Goal: Find specific page/section: Find specific page/section

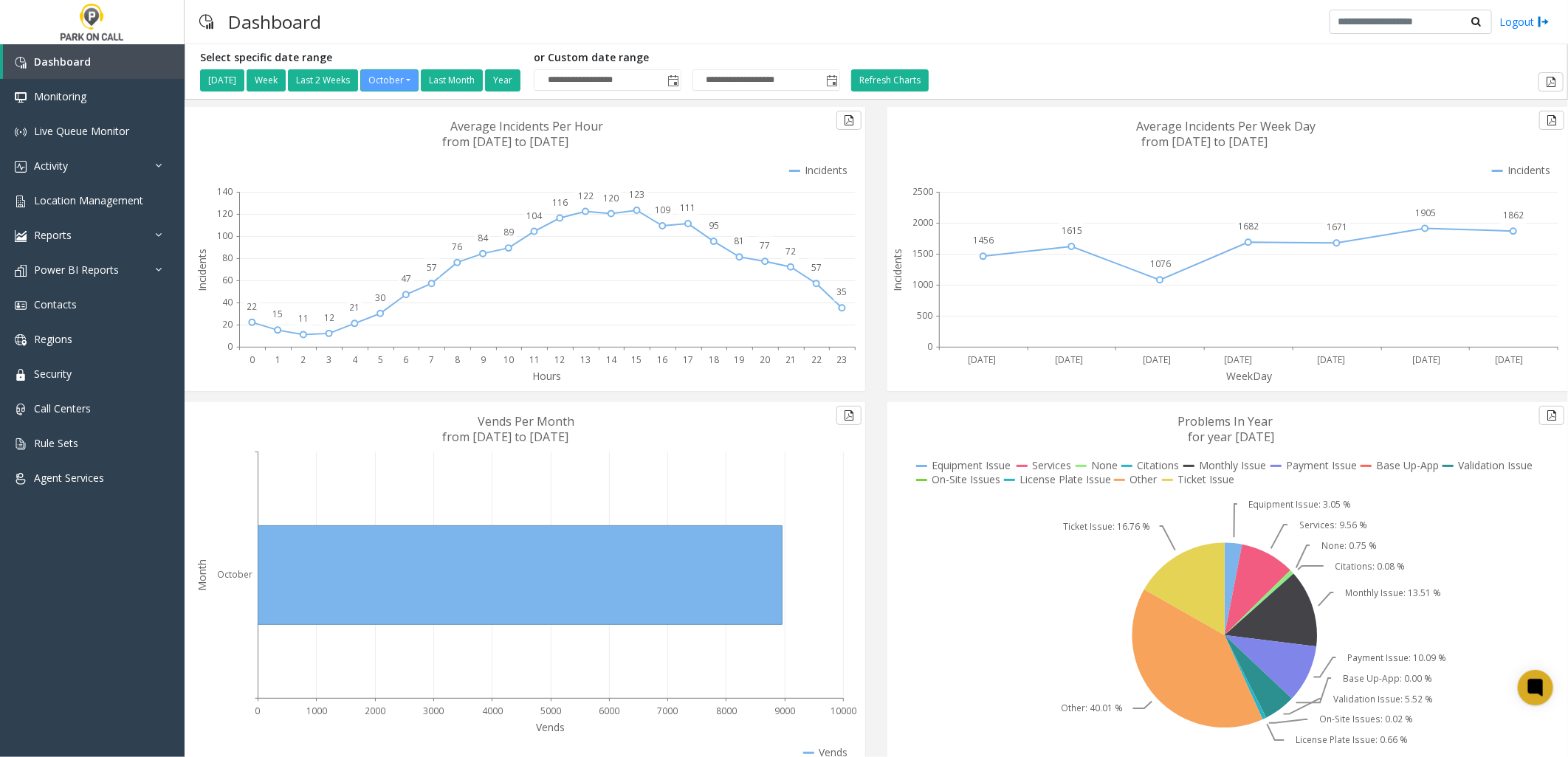
click at [864, 173] on div "Hours 0 1 2 3 4 5 6 7 8 9 10 11 12 13 14 15 16 17 18 19 20 21 22 23 22 15 11 12…" at bounding box center [524, 255] width 703 height 295
click at [119, 195] on span "Location Management" at bounding box center [88, 200] width 109 height 14
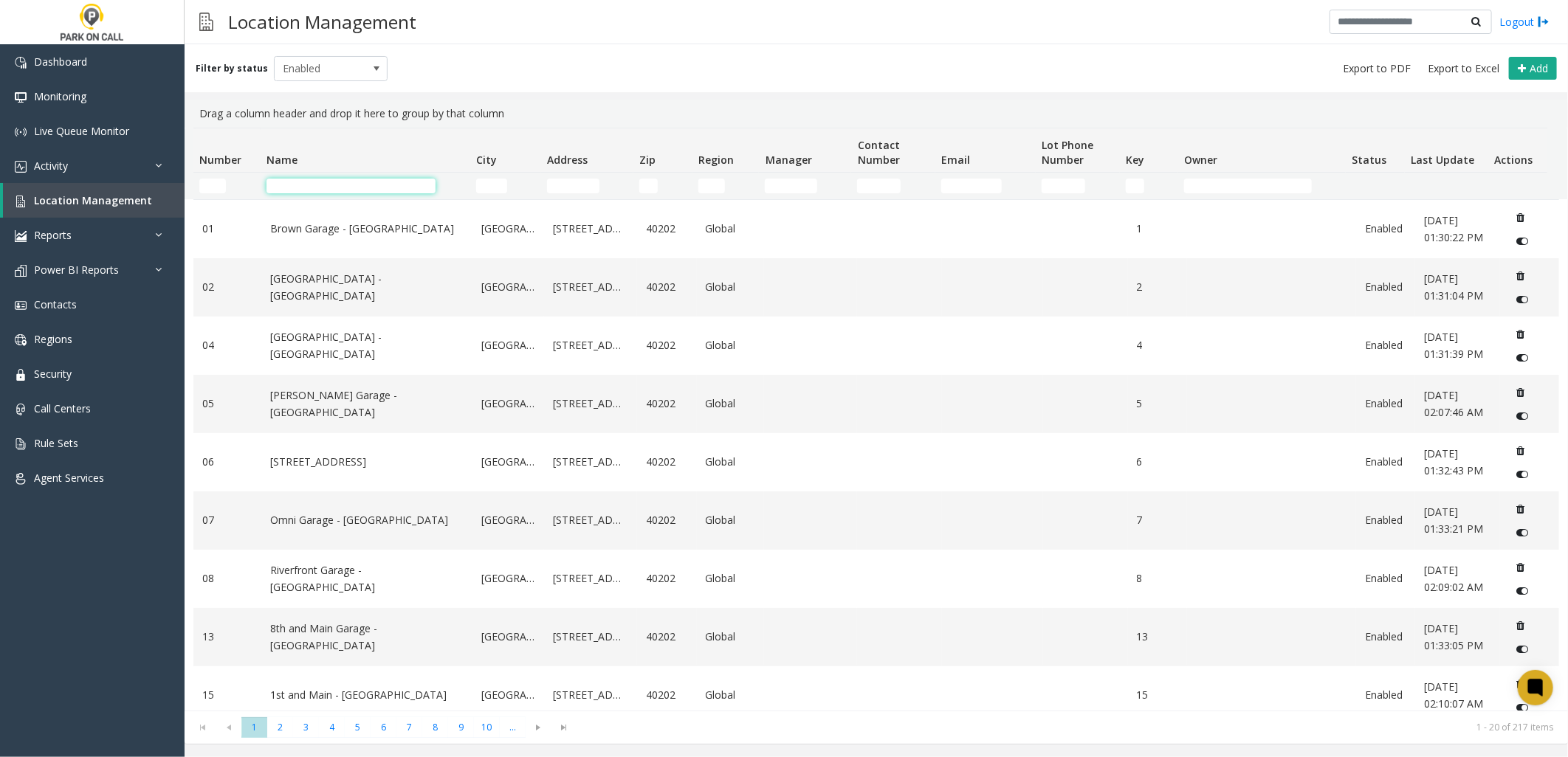
click at [345, 185] on input "Name Filter" at bounding box center [351, 185] width 169 height 15
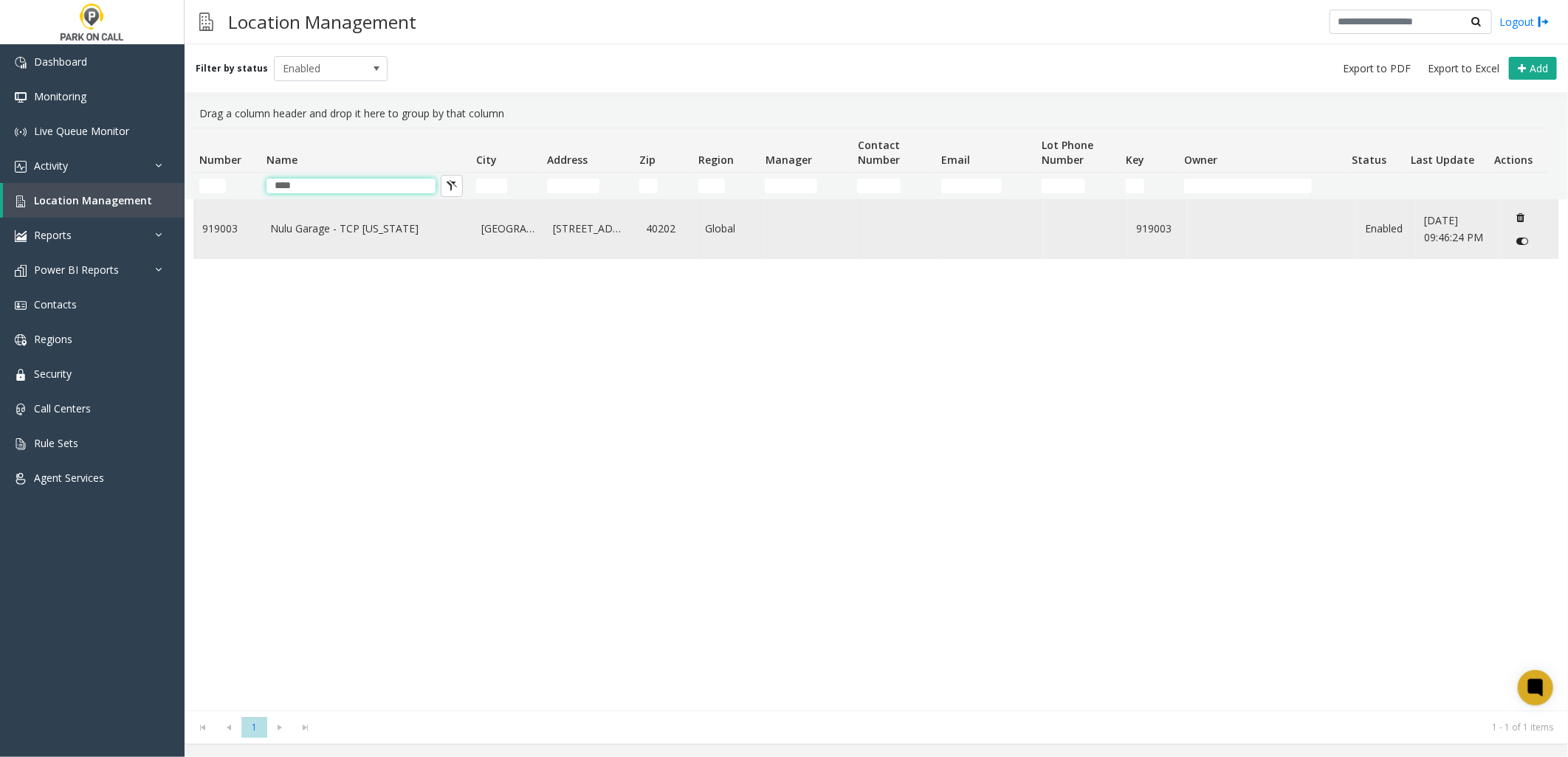
type input "****"
click at [349, 230] on link "Nulu Garage - TCP [US_STATE]" at bounding box center [366, 228] width 193 height 16
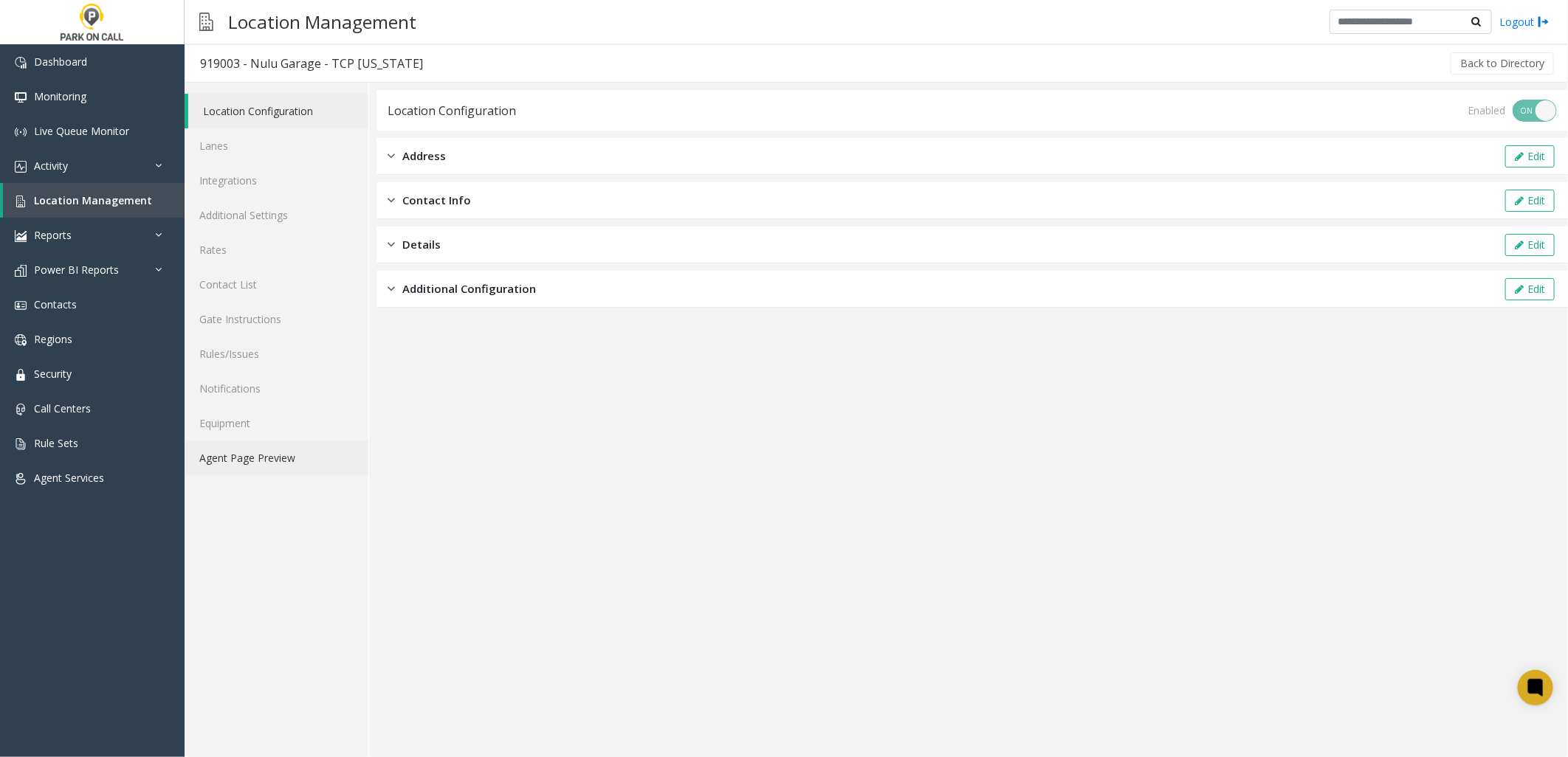
click at [283, 463] on link "Agent Page Preview" at bounding box center [276, 458] width 184 height 34
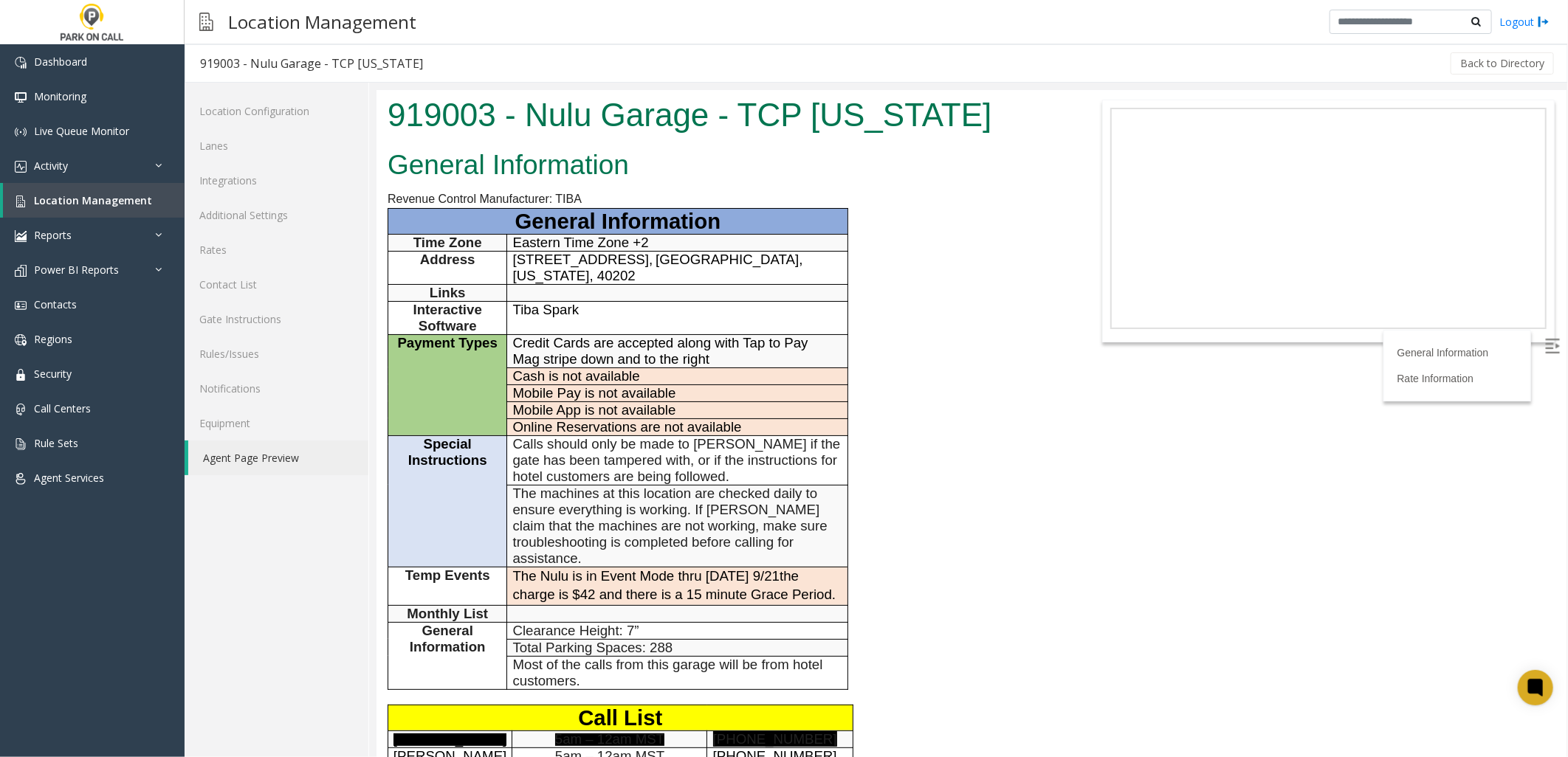
click at [909, 381] on div "General Information Revenue Control Manufacturer: TIBA General Information Time…" at bounding box center [722, 622] width 694 height 958
click at [89, 198] on span "Location Management" at bounding box center [93, 200] width 118 height 14
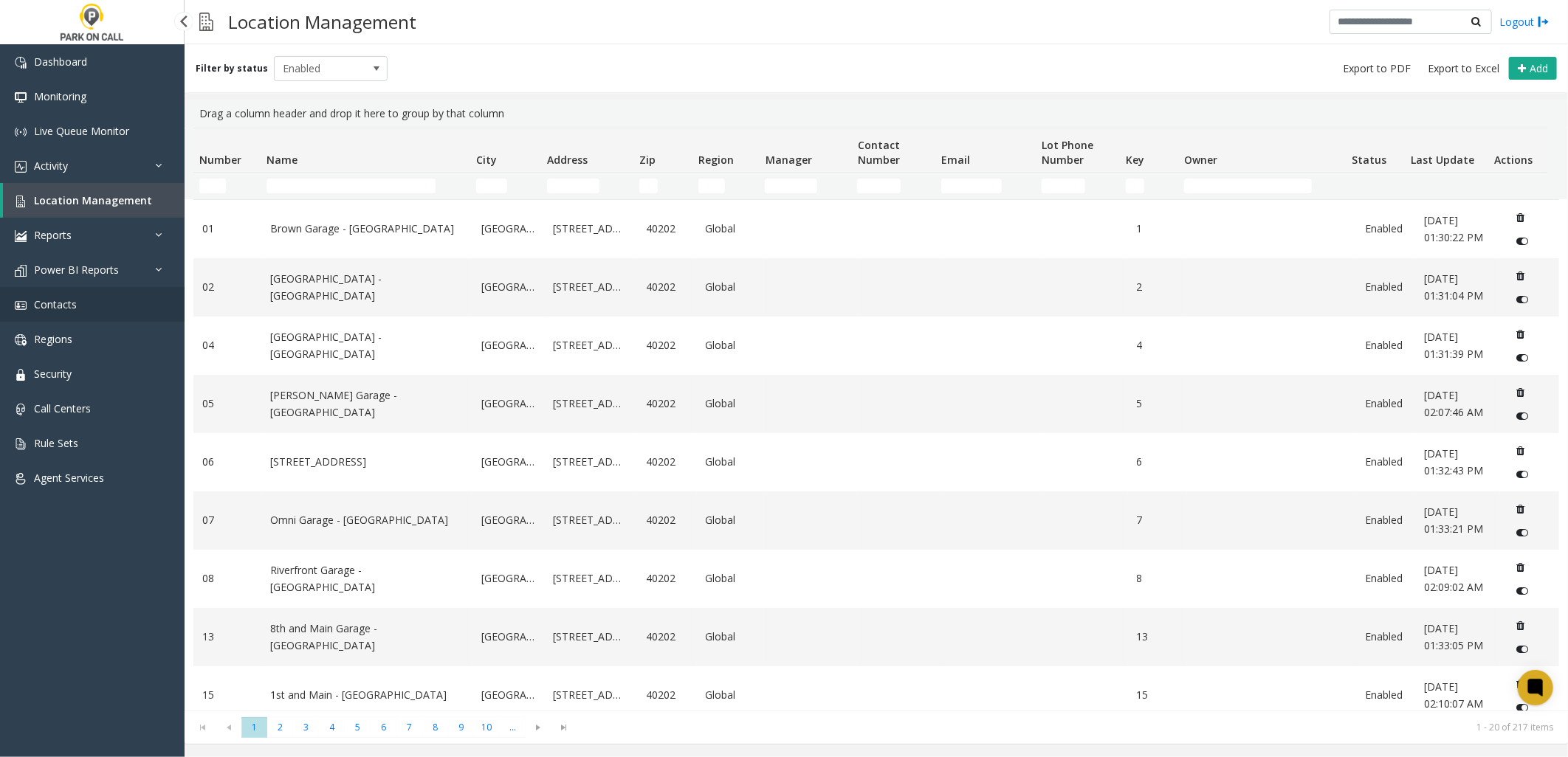
click at [90, 301] on link "Contacts" at bounding box center [92, 304] width 184 height 34
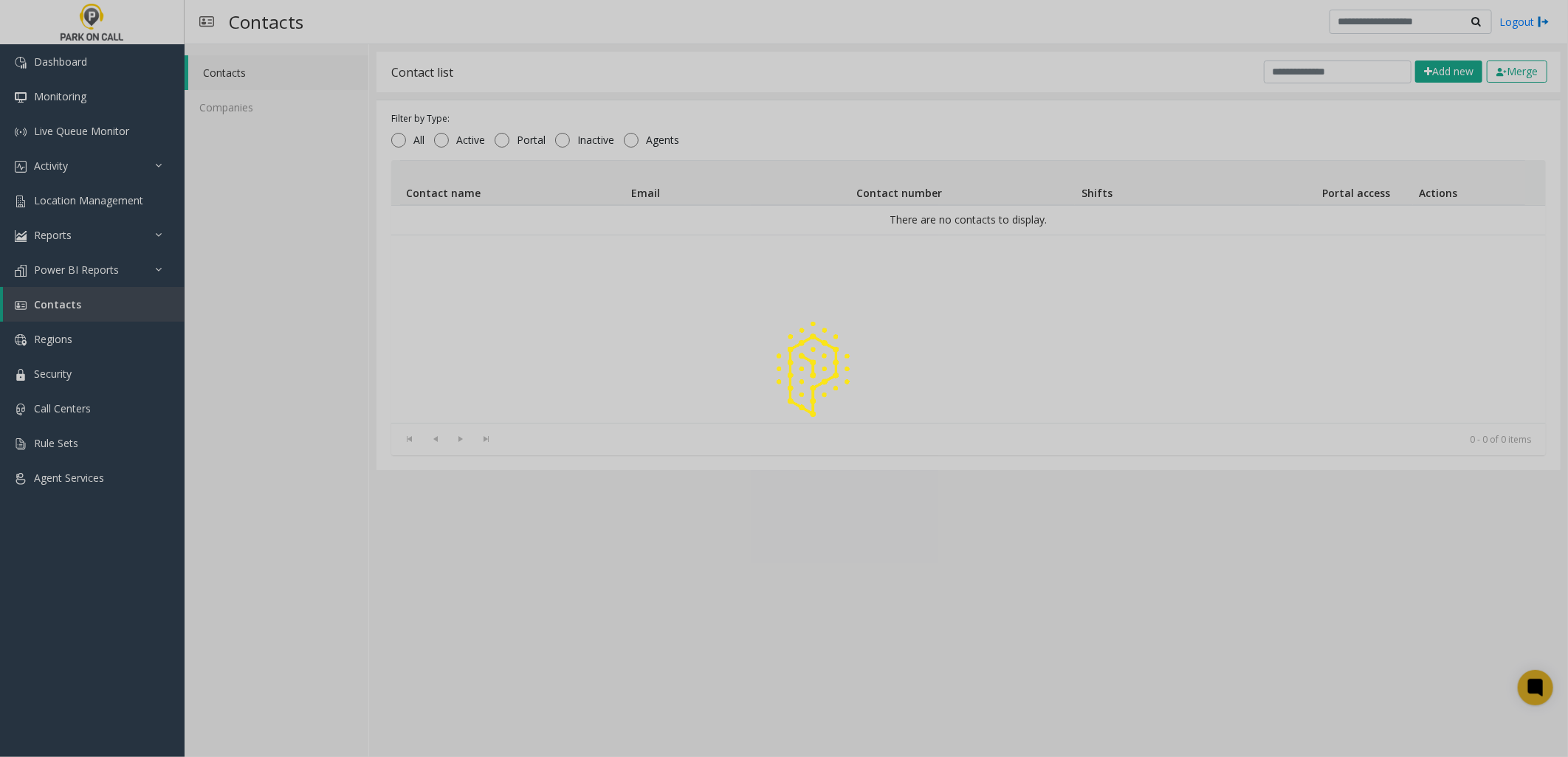
click at [325, 184] on div at bounding box center [784, 378] width 1568 height 757
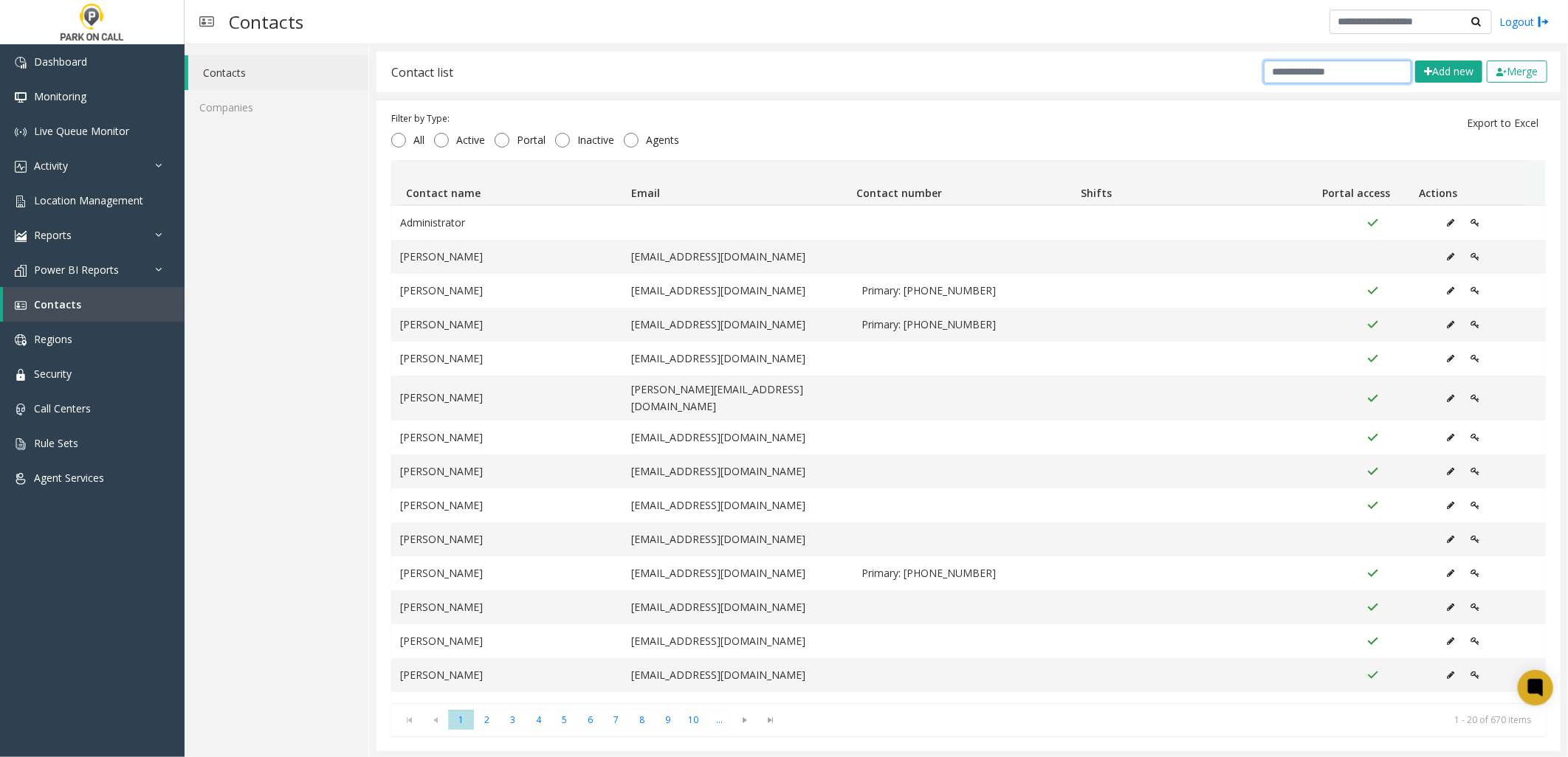
click at [1310, 67] on input "text" at bounding box center [1337, 72] width 148 height 23
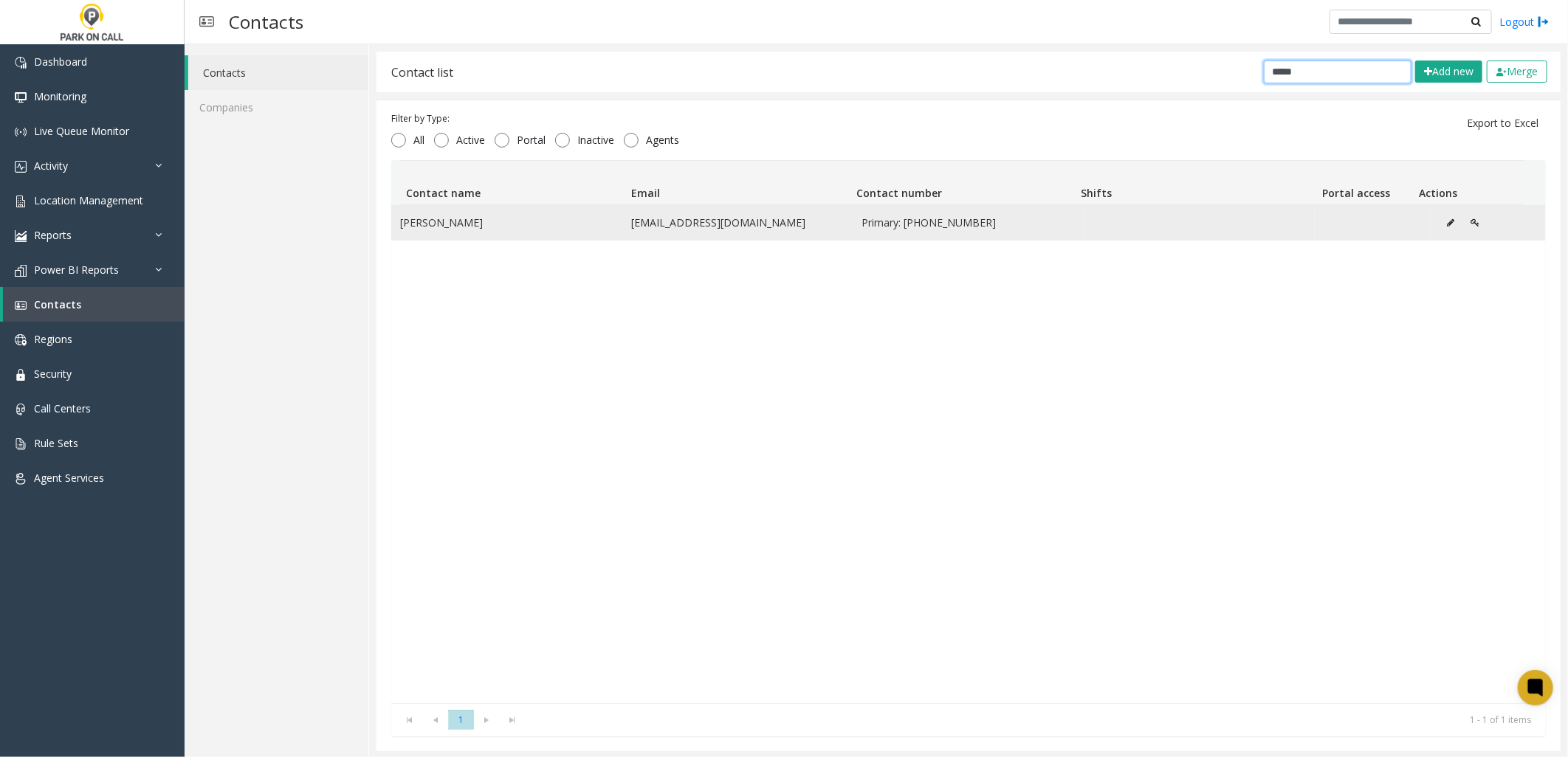
type input "*****"
click at [664, 224] on td "[EMAIL_ADDRESS][DOMAIN_NAME]" at bounding box center [737, 223] width 231 height 34
click at [522, 221] on td "[PERSON_NAME]" at bounding box center [506, 223] width 231 height 34
click at [513, 222] on td "[PERSON_NAME]" at bounding box center [506, 223] width 231 height 34
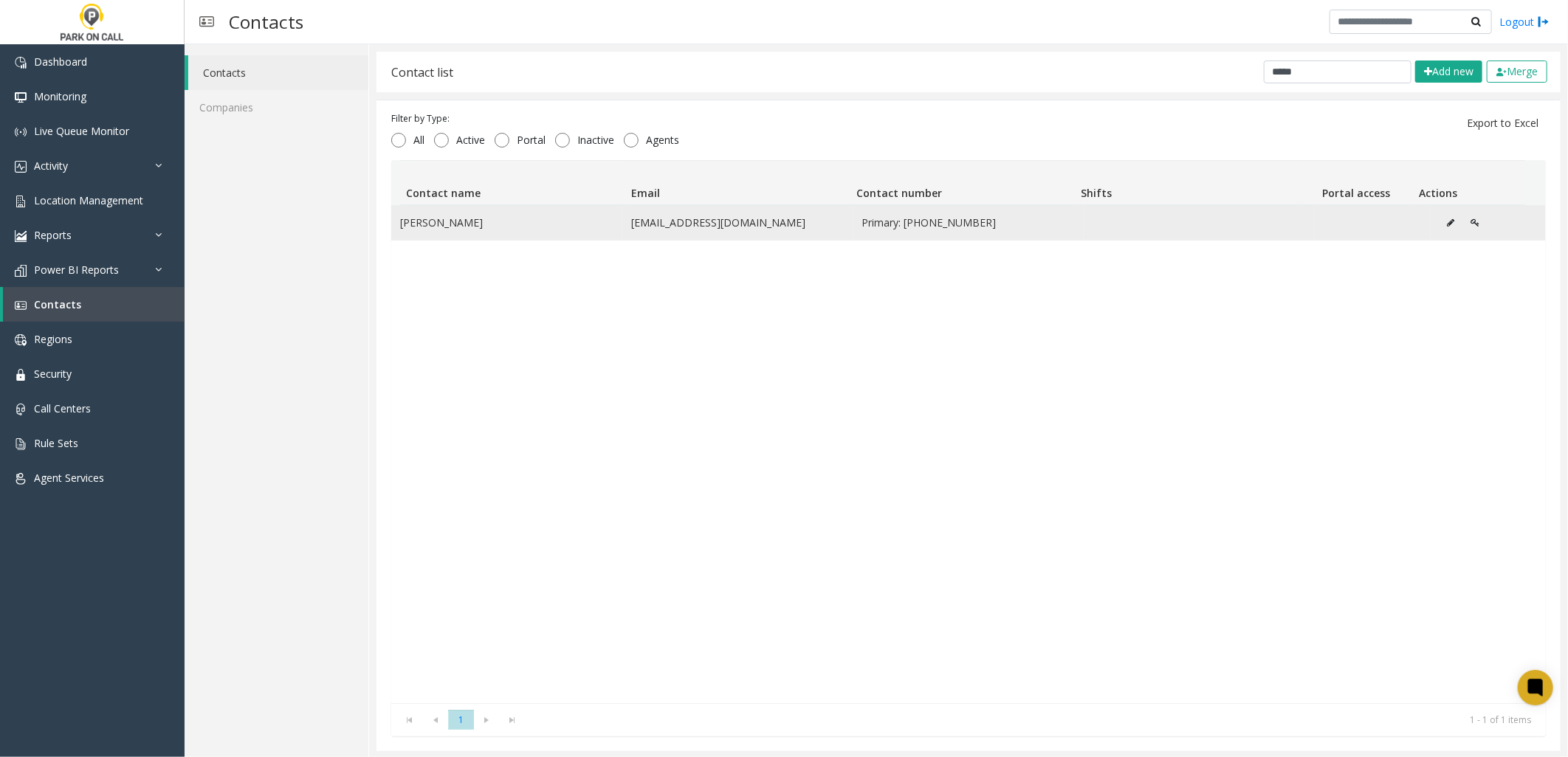
click at [485, 222] on td "[PERSON_NAME]" at bounding box center [506, 223] width 231 height 34
click at [1448, 223] on icon "Data table" at bounding box center [1451, 223] width 8 height 9
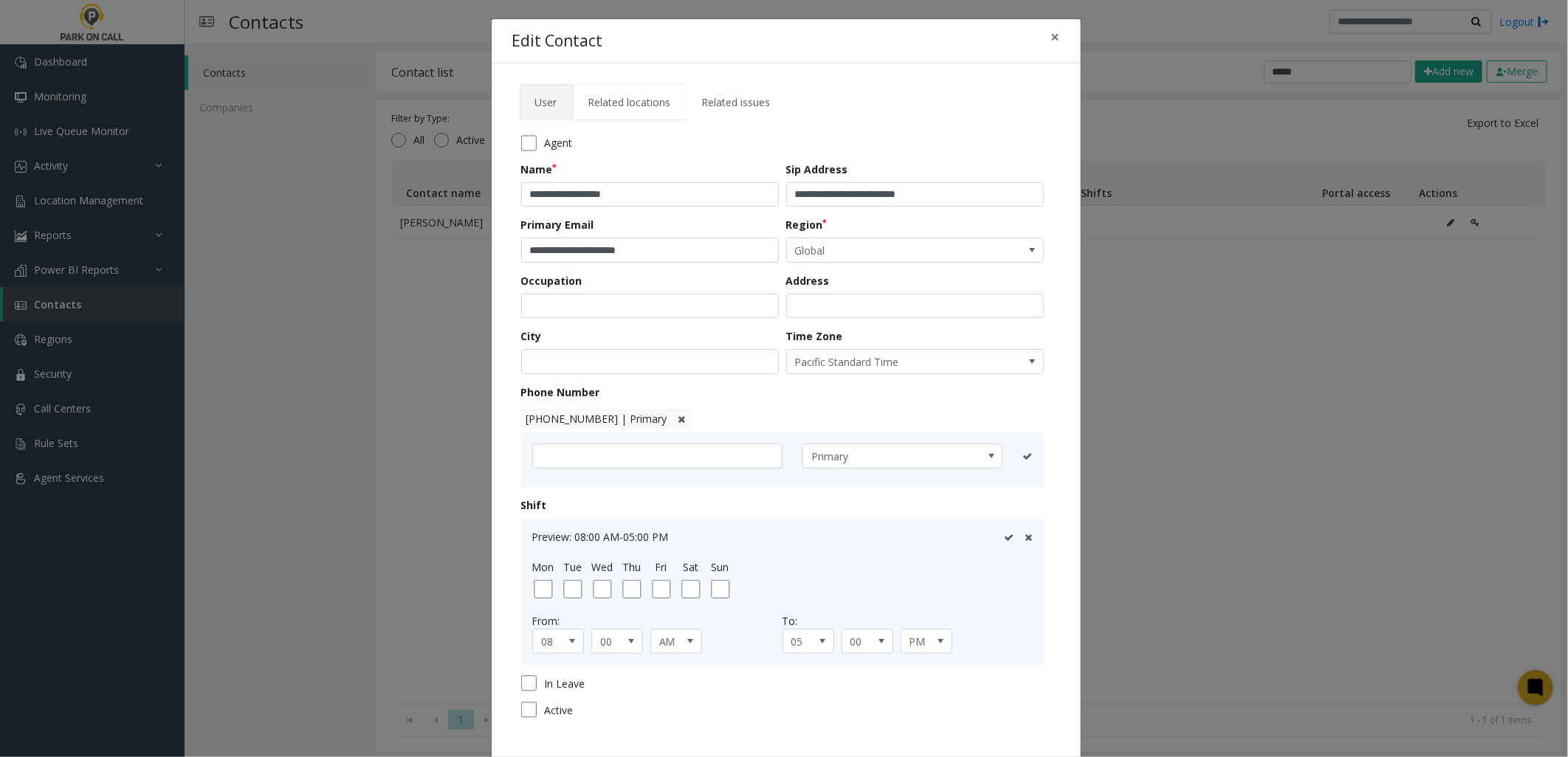
click at [637, 105] on span "Related locations" at bounding box center [630, 102] width 82 height 14
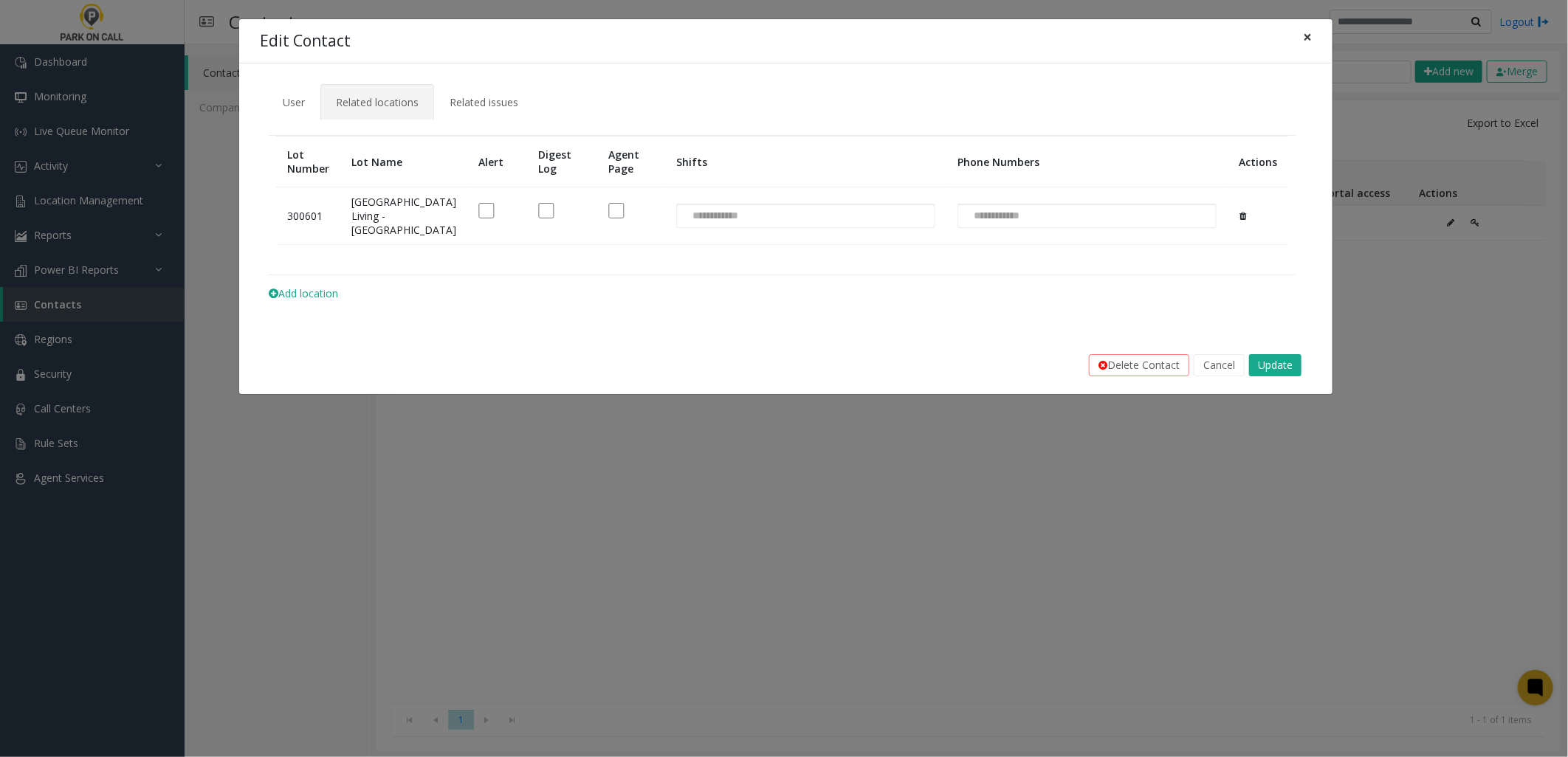
click at [1308, 39] on span "×" at bounding box center [1307, 37] width 9 height 21
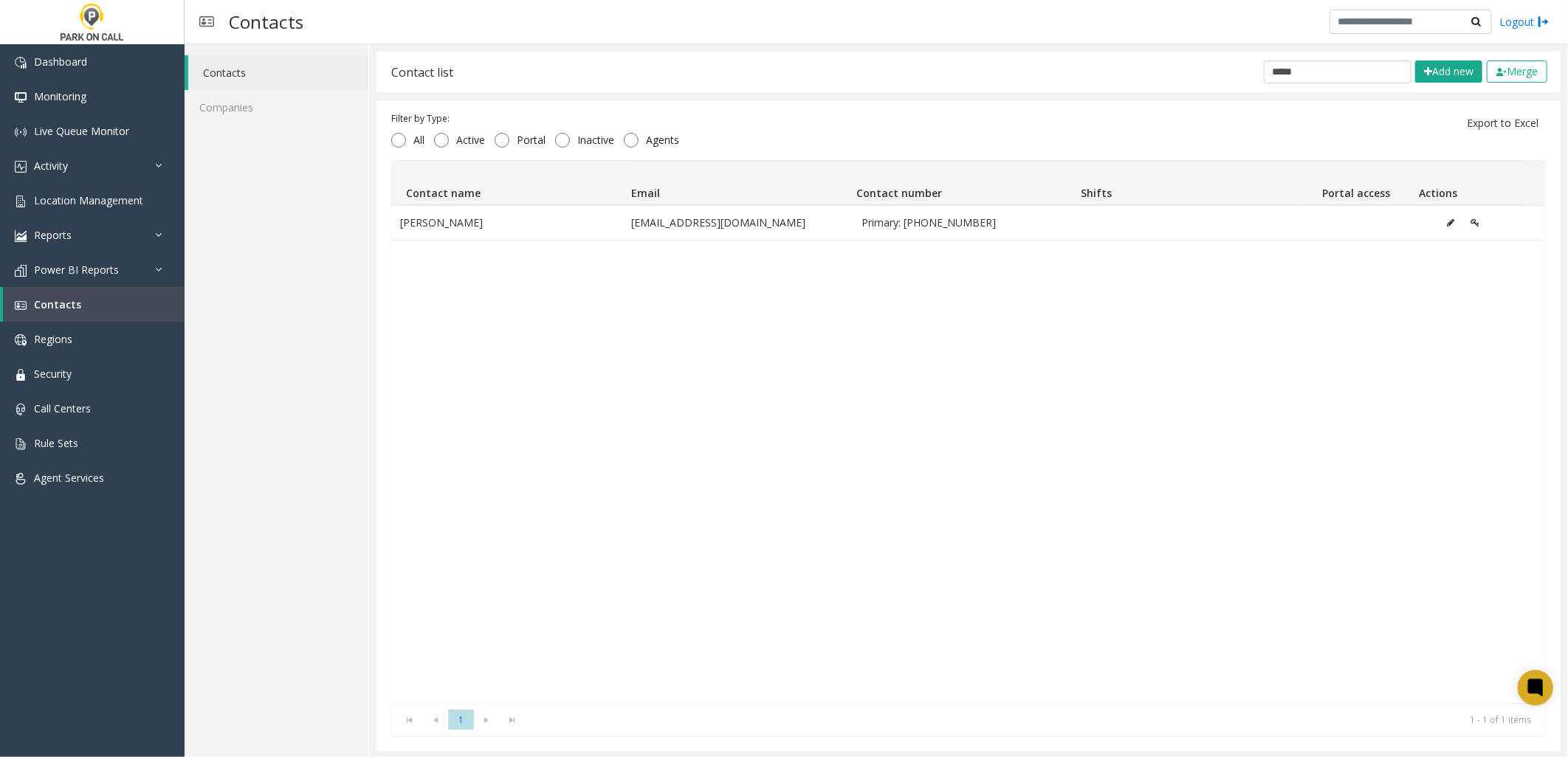
drag, startPoint x: 465, startPoint y: 345, endPoint x: 271, endPoint y: 400, distance: 201.6
click at [463, 346] on div "[PERSON_NAME] [EMAIL_ADDRESS][DOMAIN_NAME] Primary: [PHONE_NUMBER]" at bounding box center [968, 454] width 1155 height 498
click at [100, 195] on span "Location Management" at bounding box center [88, 200] width 109 height 14
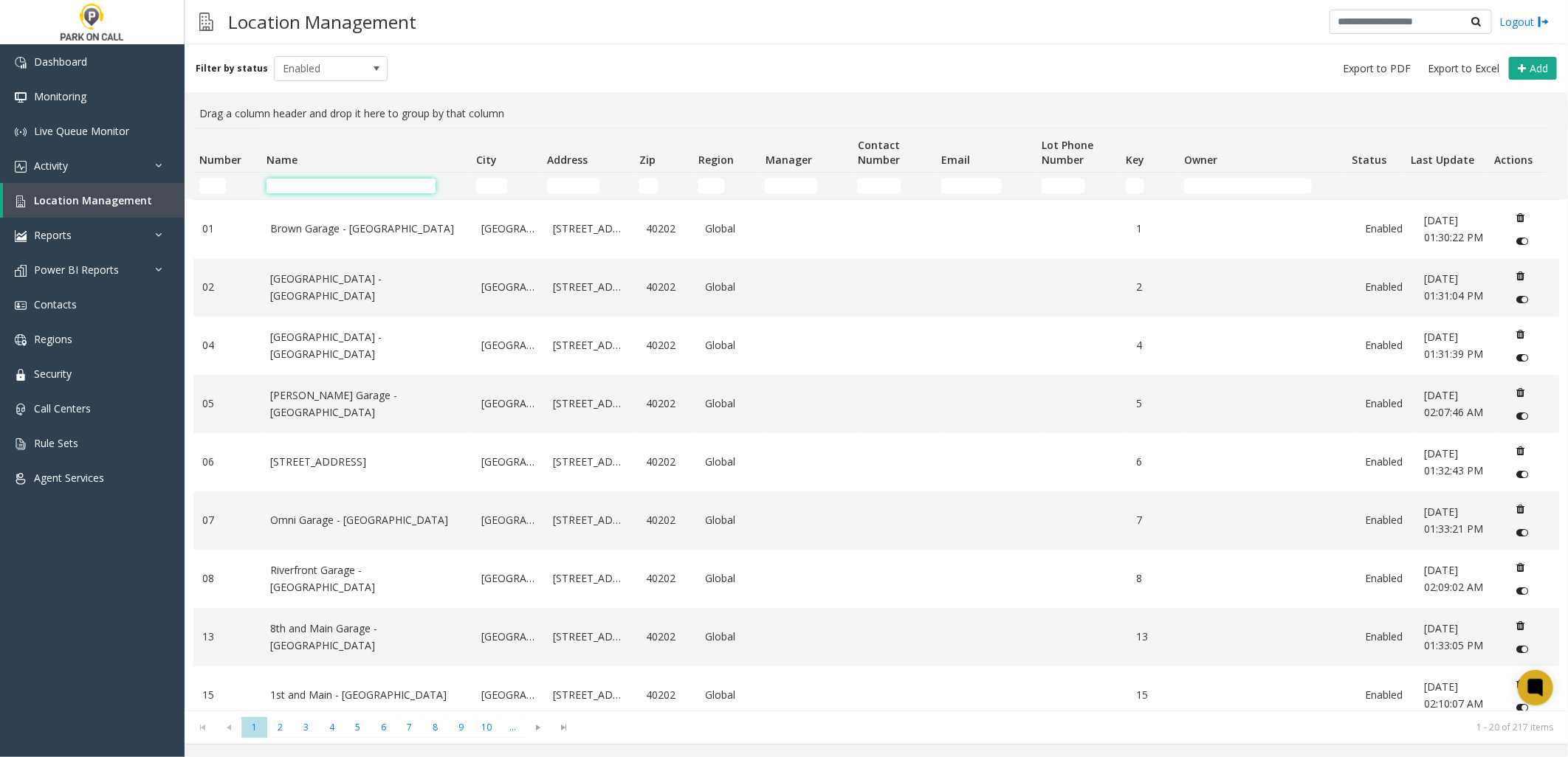
click at [374, 188] on input "Name Filter" at bounding box center [351, 185] width 169 height 15
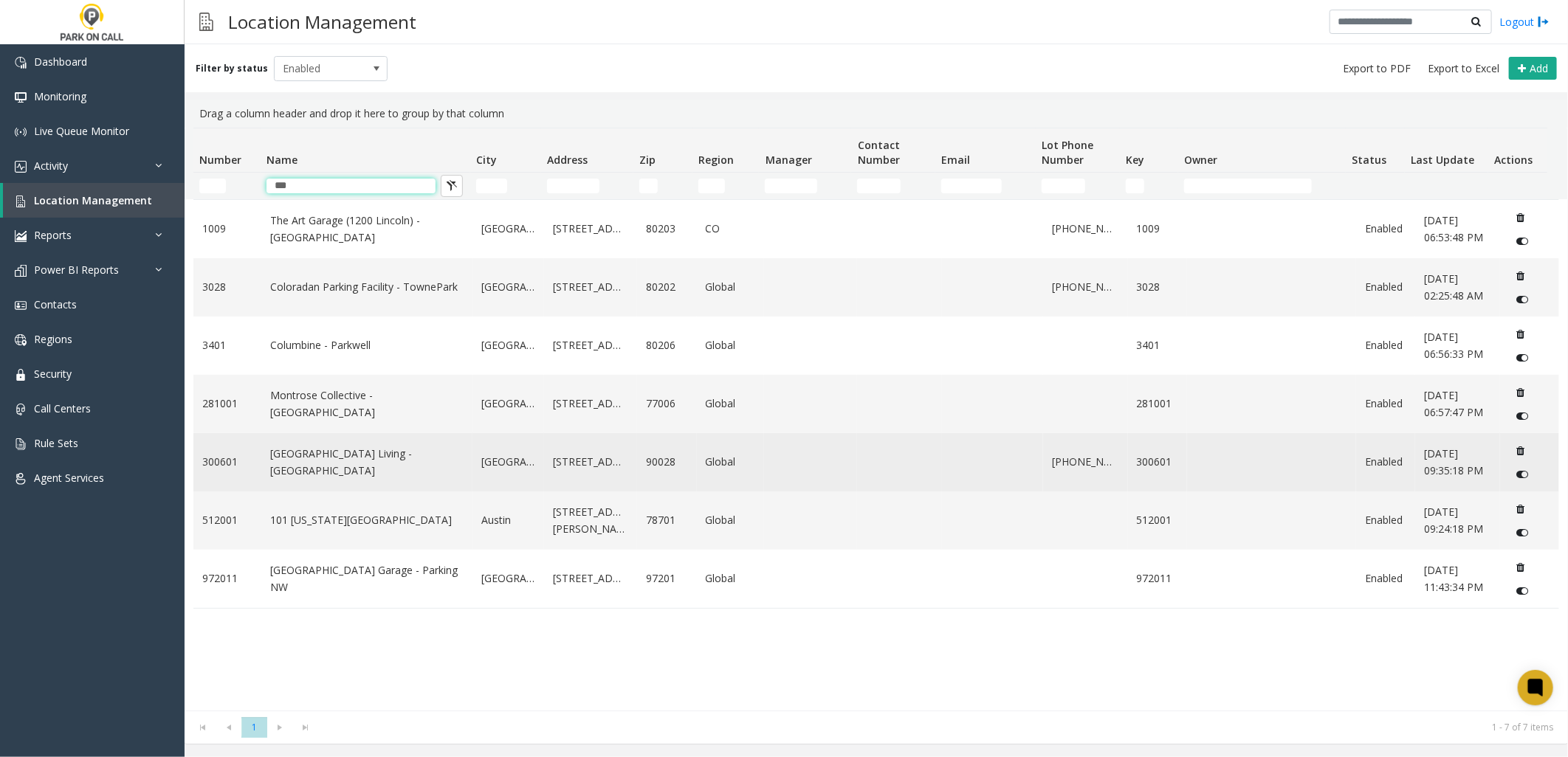
type input "***"
click at [354, 467] on link "[GEOGRAPHIC_DATA] Living - [GEOGRAPHIC_DATA]" at bounding box center [366, 462] width 193 height 33
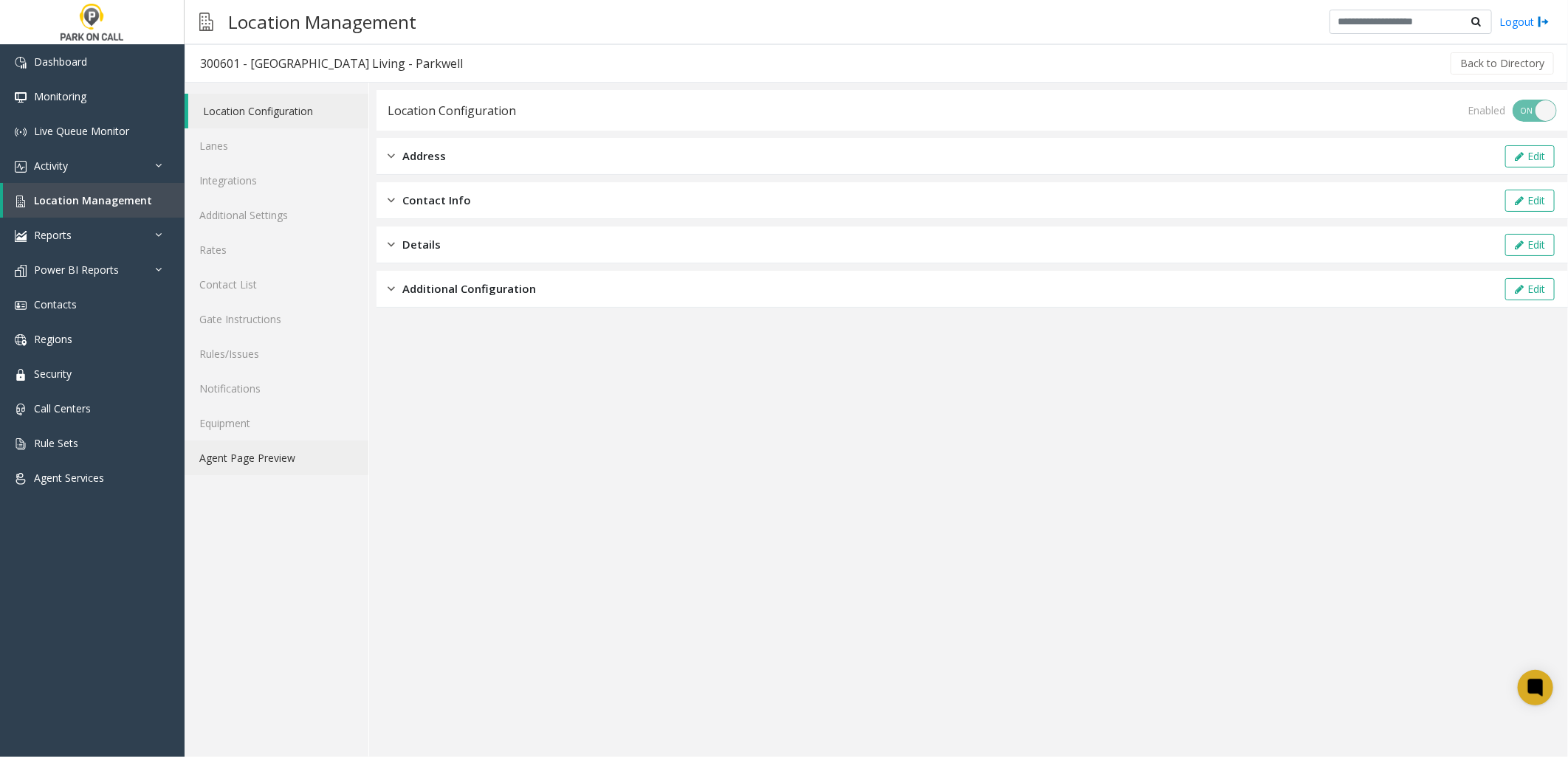
click at [272, 463] on link "Agent Page Preview" at bounding box center [276, 458] width 184 height 34
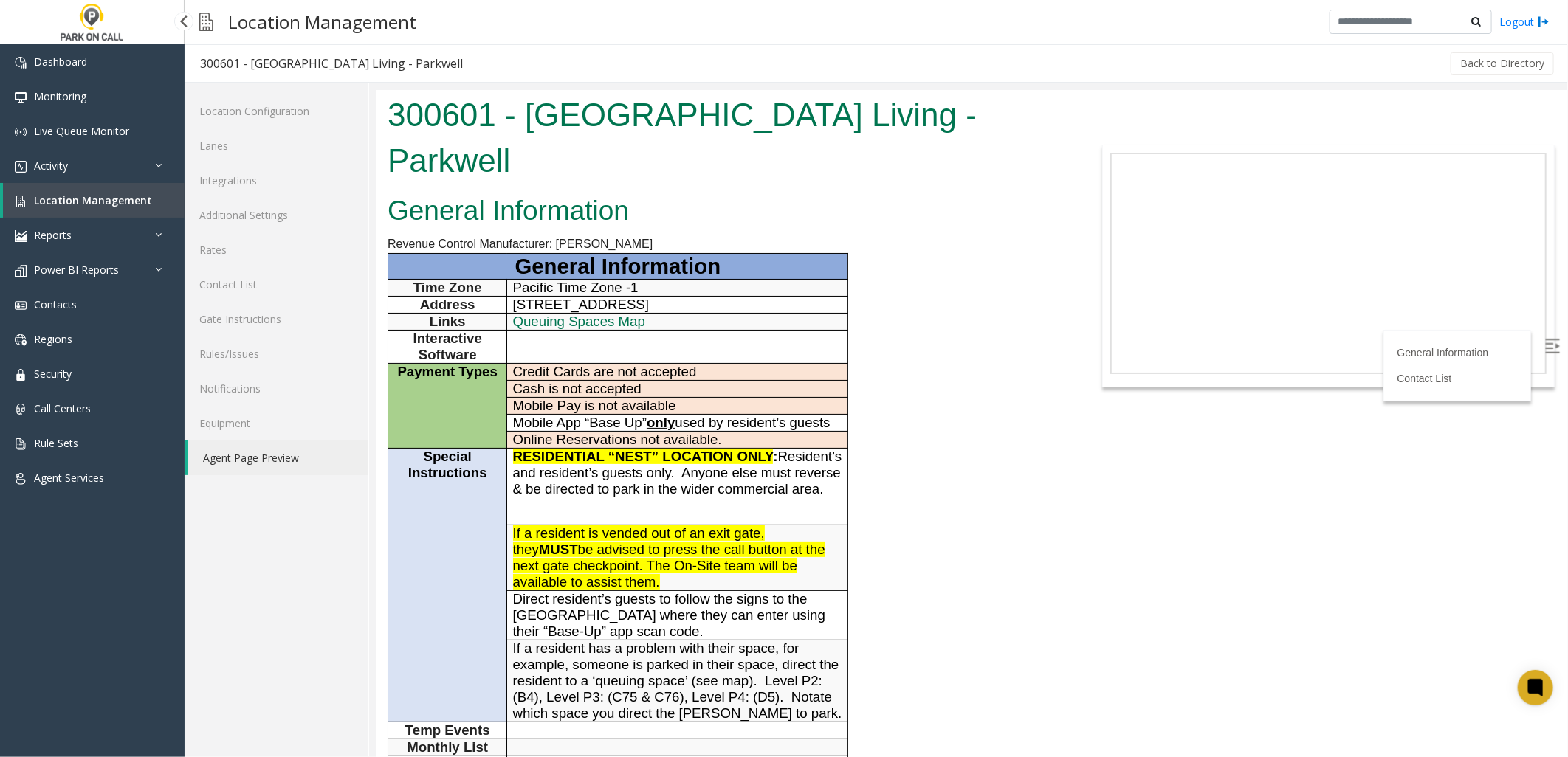
click at [101, 201] on span "Location Management" at bounding box center [93, 200] width 118 height 14
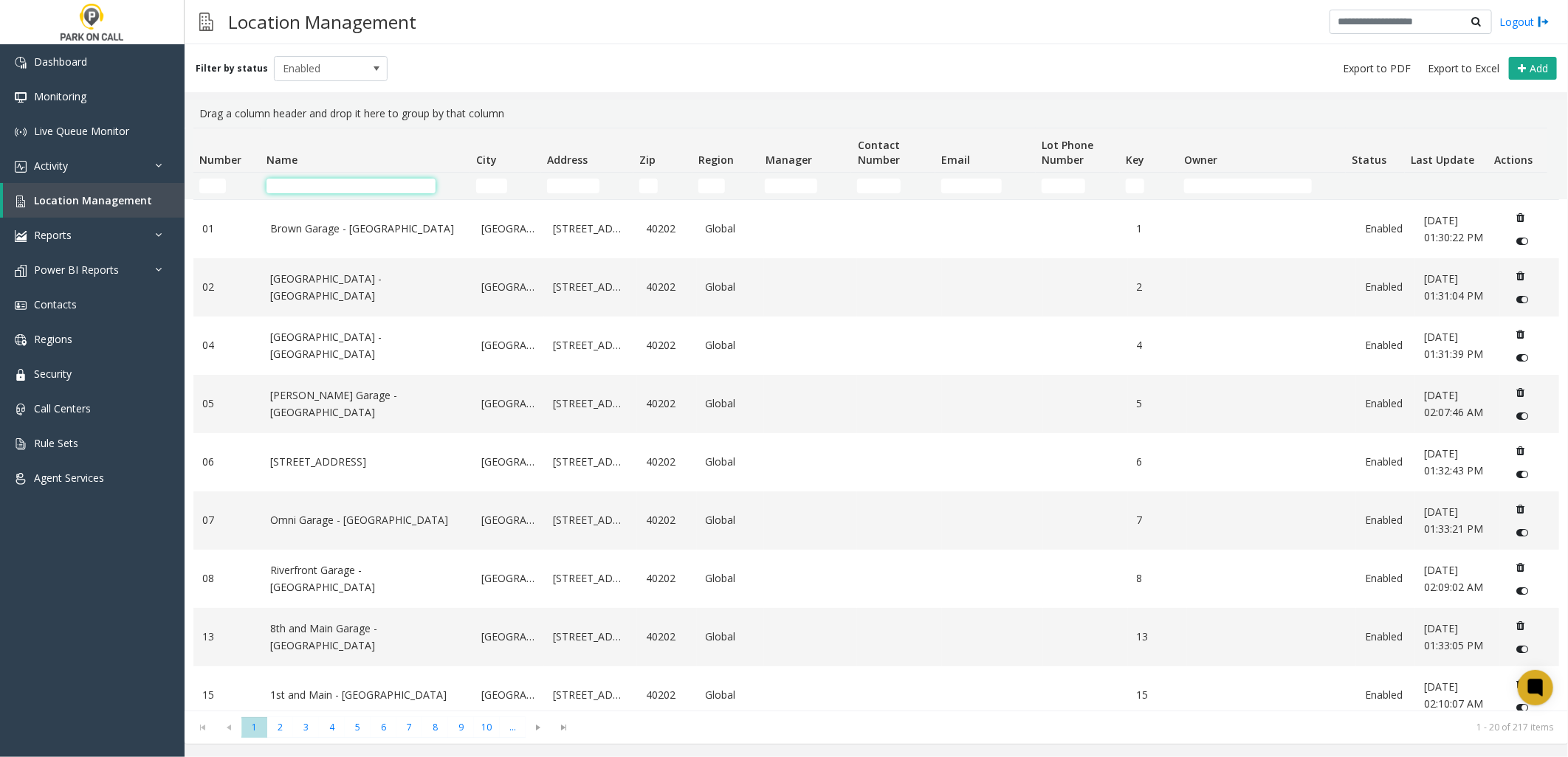
click at [372, 181] on input "Name Filter" at bounding box center [351, 185] width 169 height 15
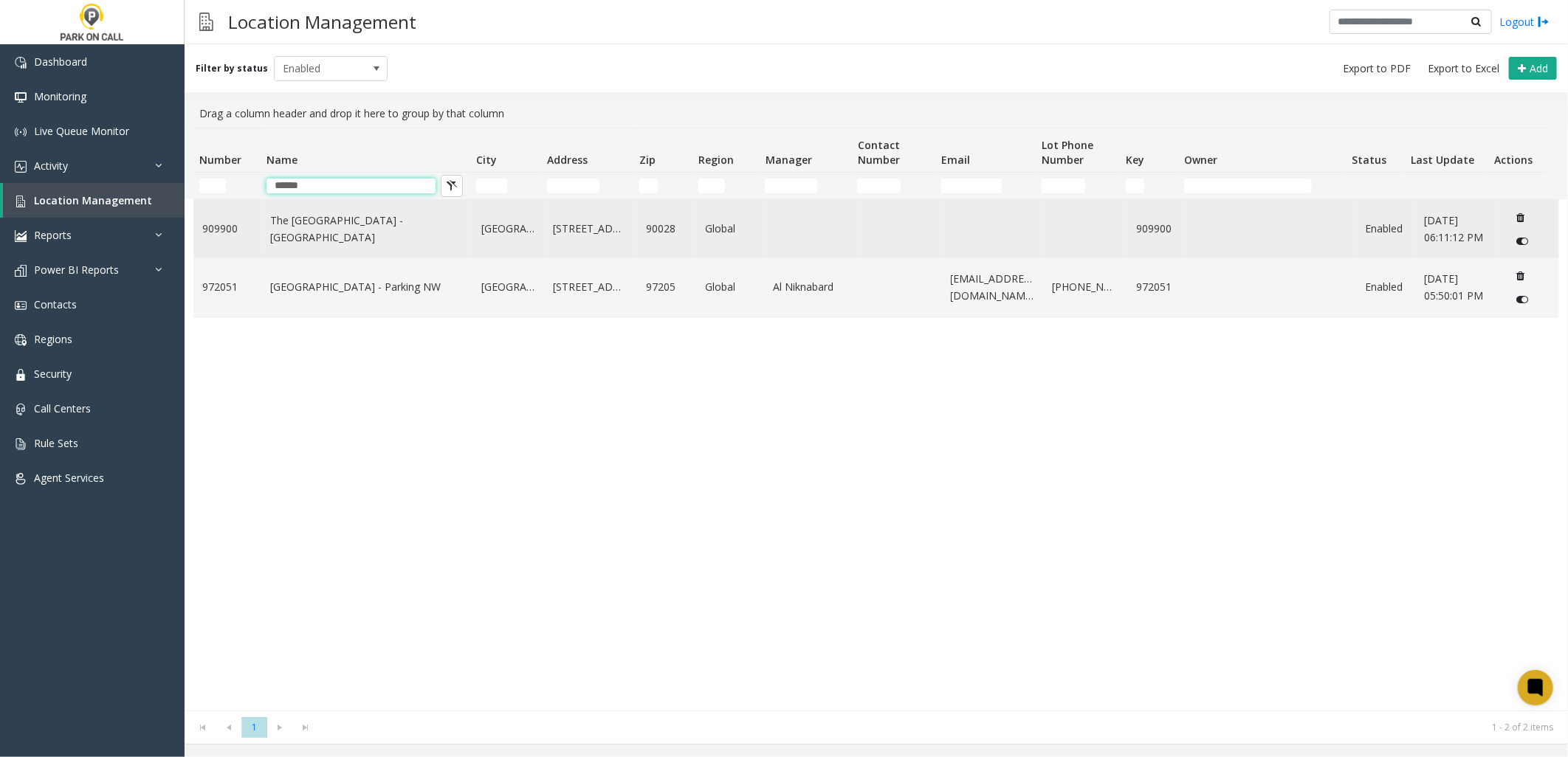
type input "******"
click at [347, 219] on link "The [GEOGRAPHIC_DATA] - [GEOGRAPHIC_DATA]" at bounding box center [366, 229] width 193 height 33
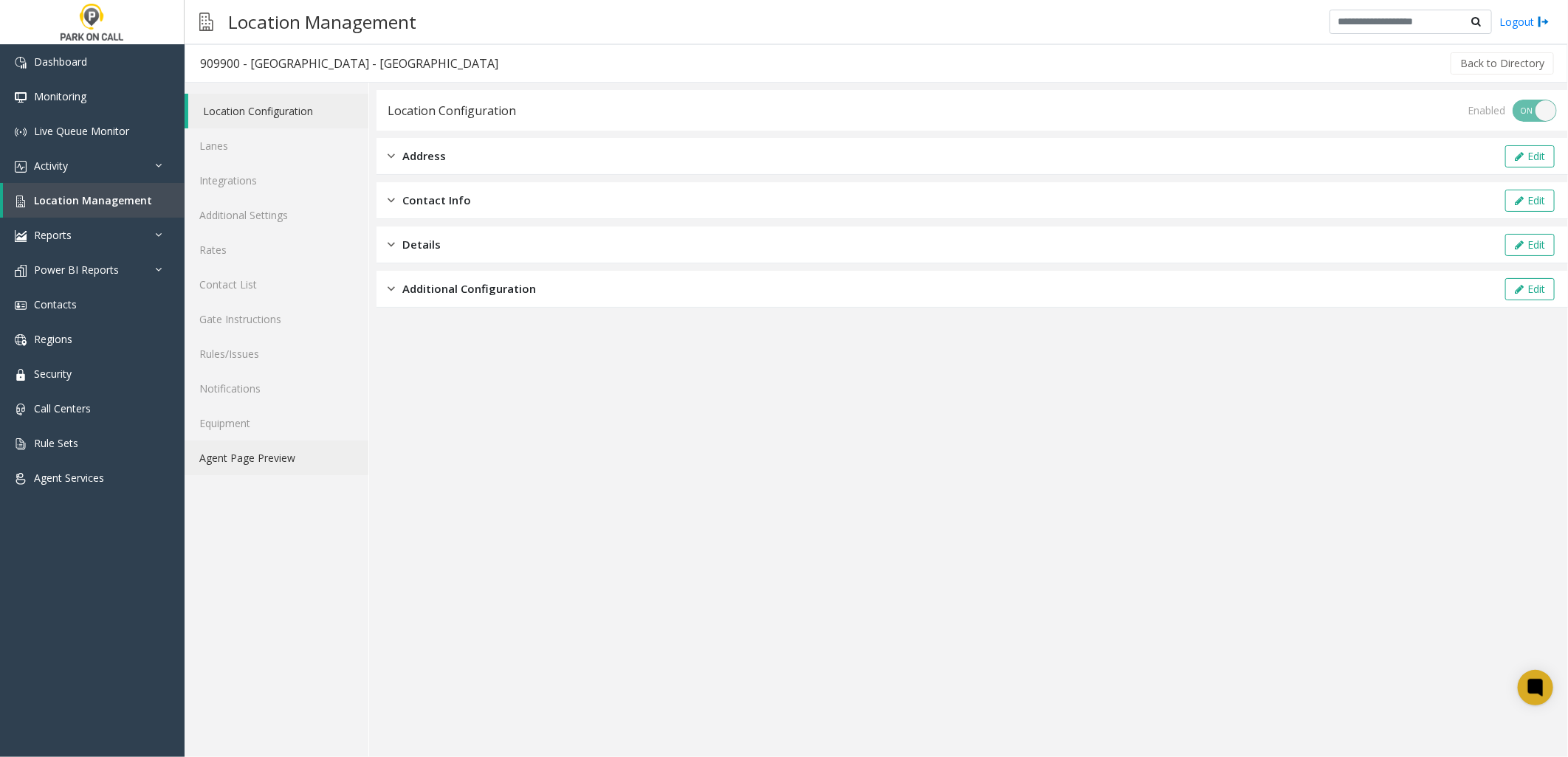
click at [295, 459] on link "Agent Page Preview" at bounding box center [276, 458] width 184 height 34
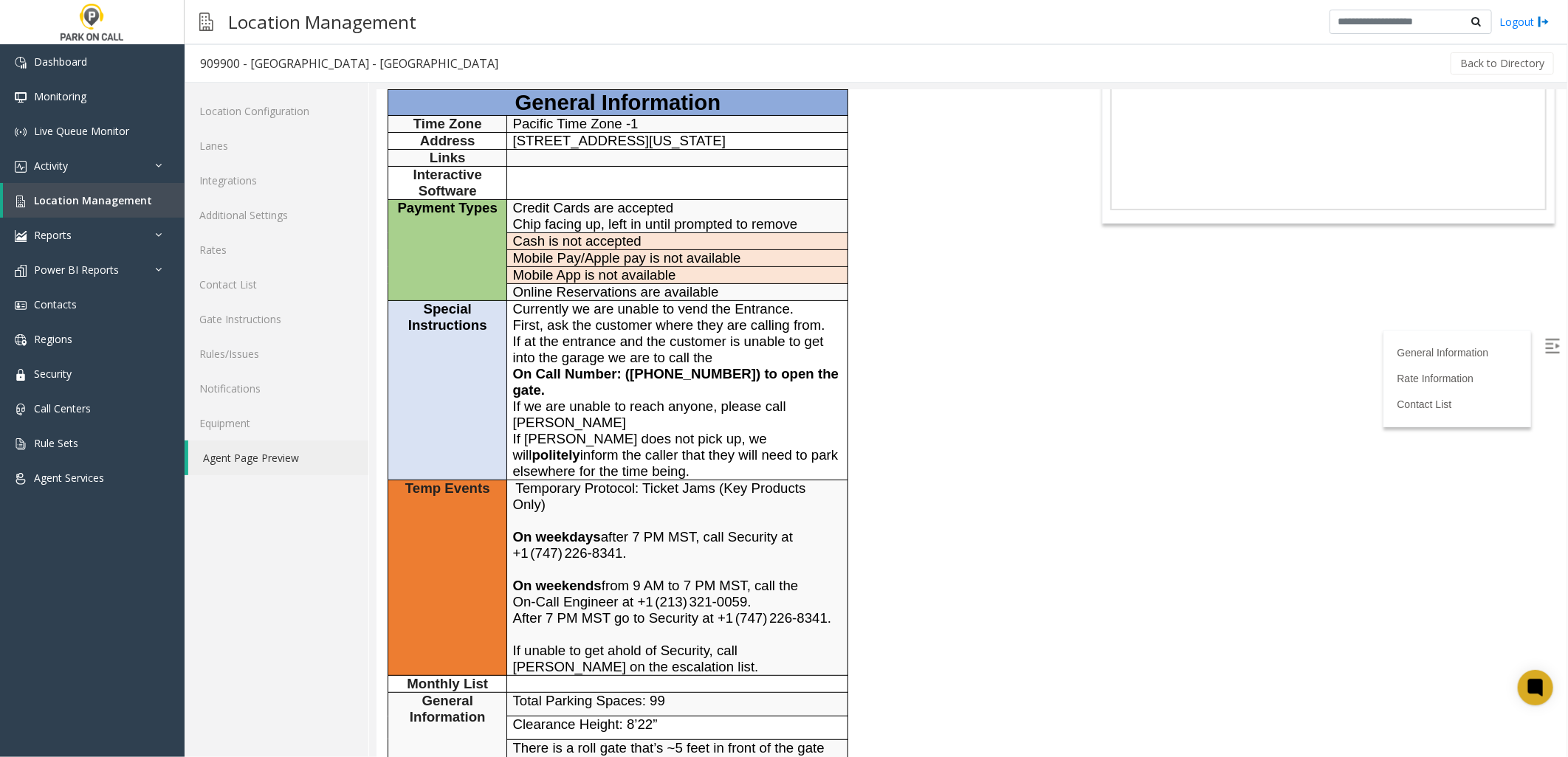
scroll to position [246, 0]
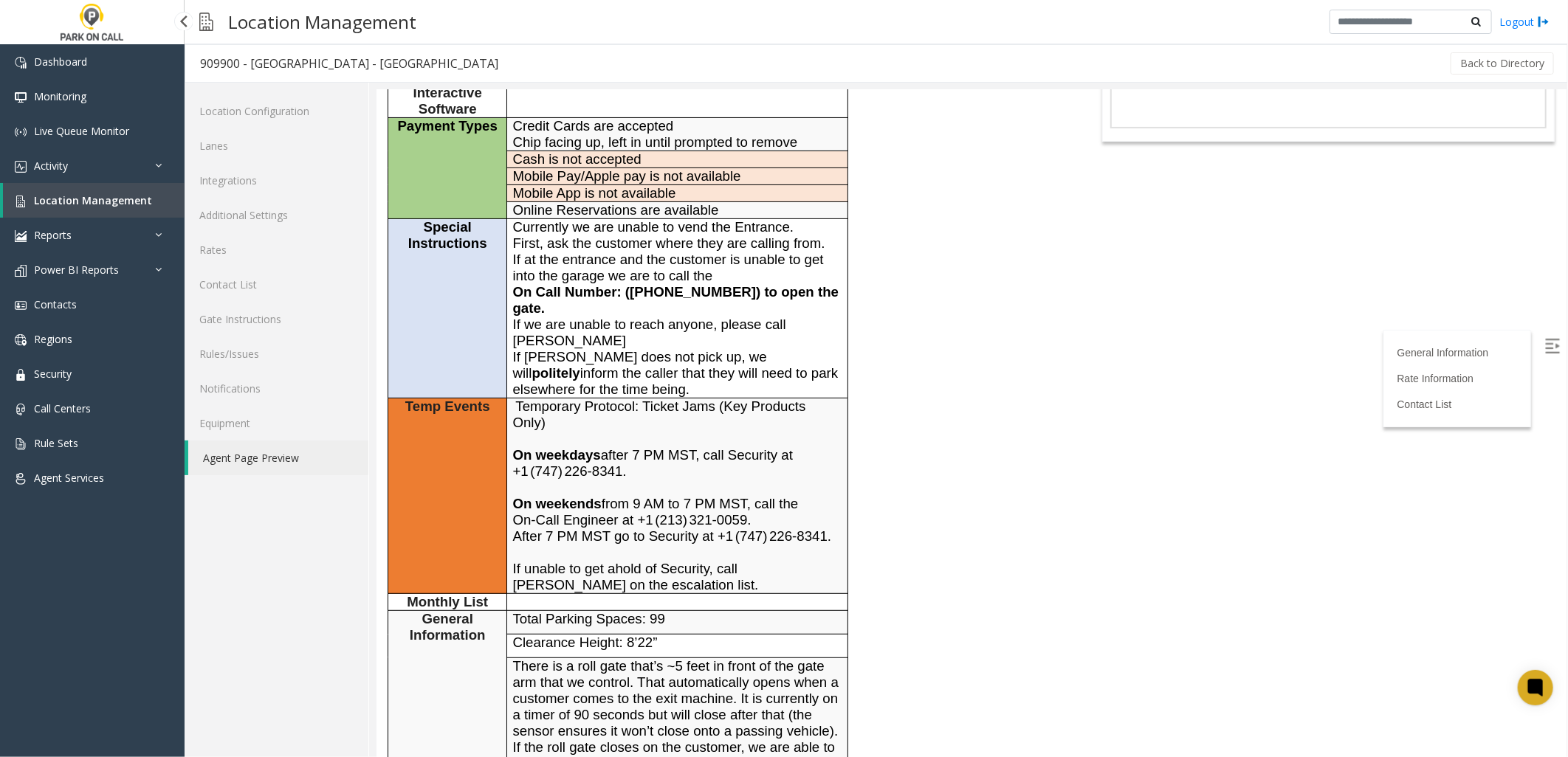
click at [72, 201] on span "Location Management" at bounding box center [93, 200] width 118 height 14
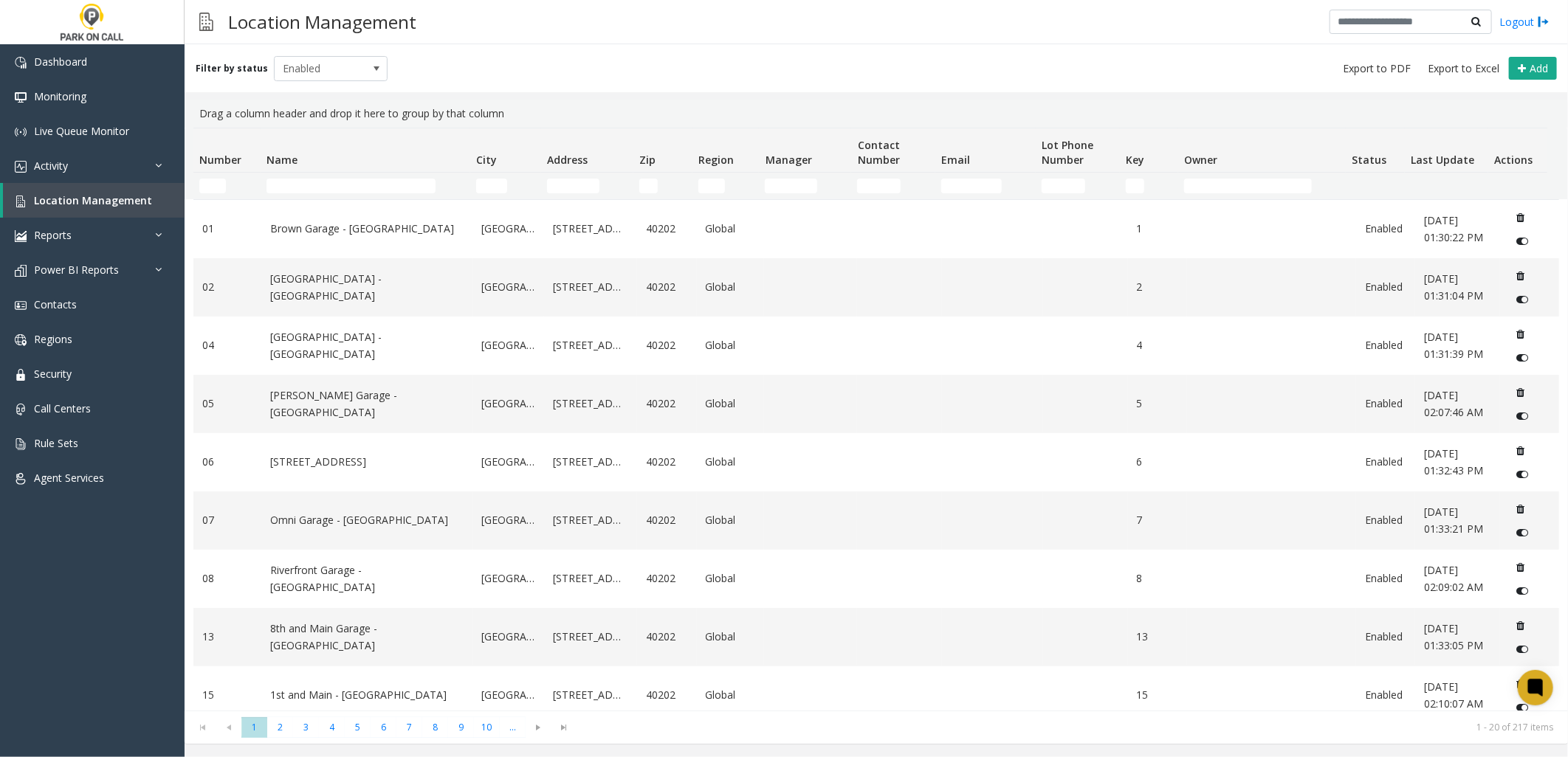
click at [340, 193] on td "Name Filter" at bounding box center [365, 185] width 209 height 27
click at [338, 186] on input "Name Filter" at bounding box center [351, 185] width 169 height 15
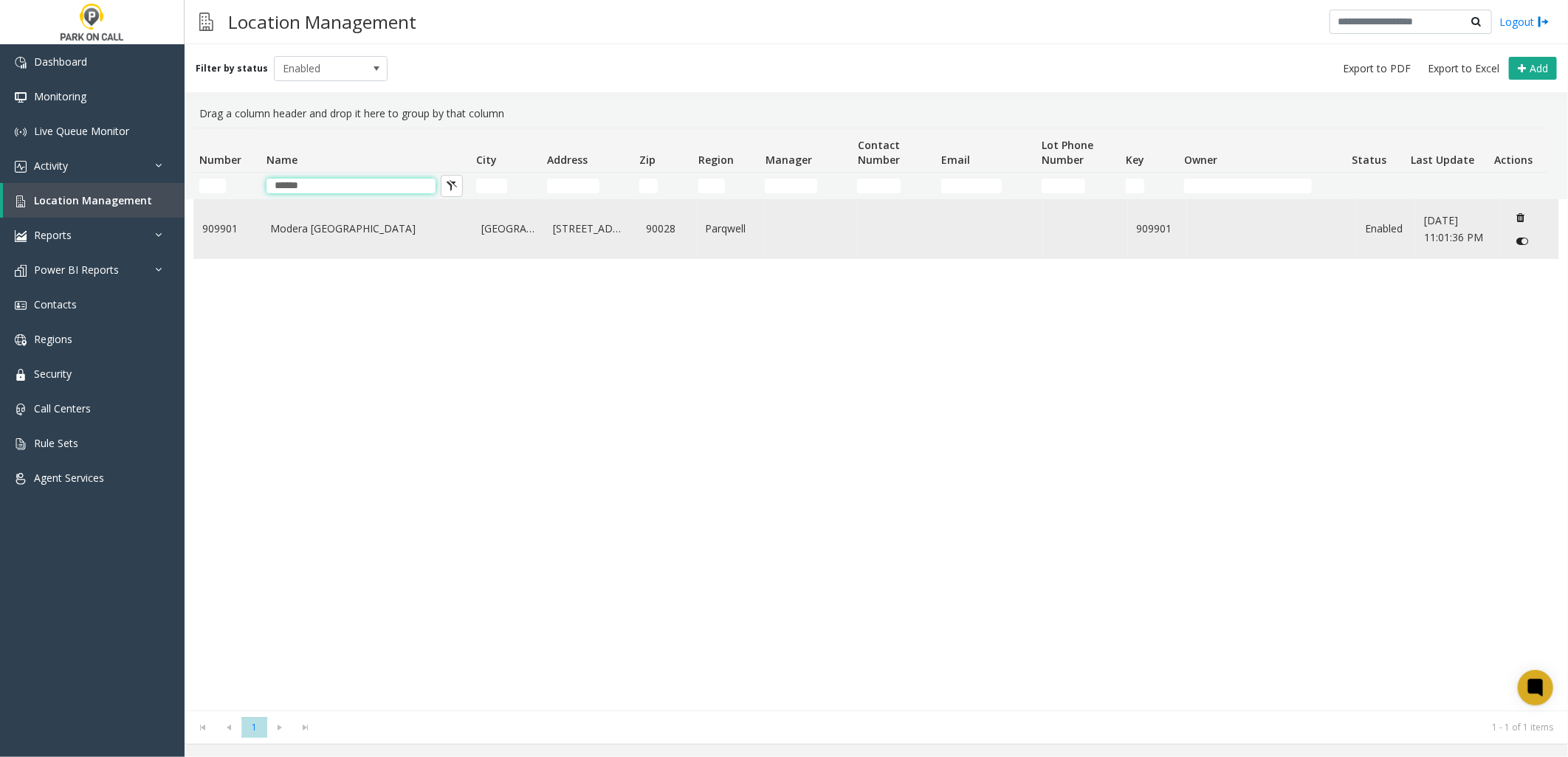
type input "******"
click at [335, 219] on td "Modera [GEOGRAPHIC_DATA]" at bounding box center [367, 229] width 211 height 58
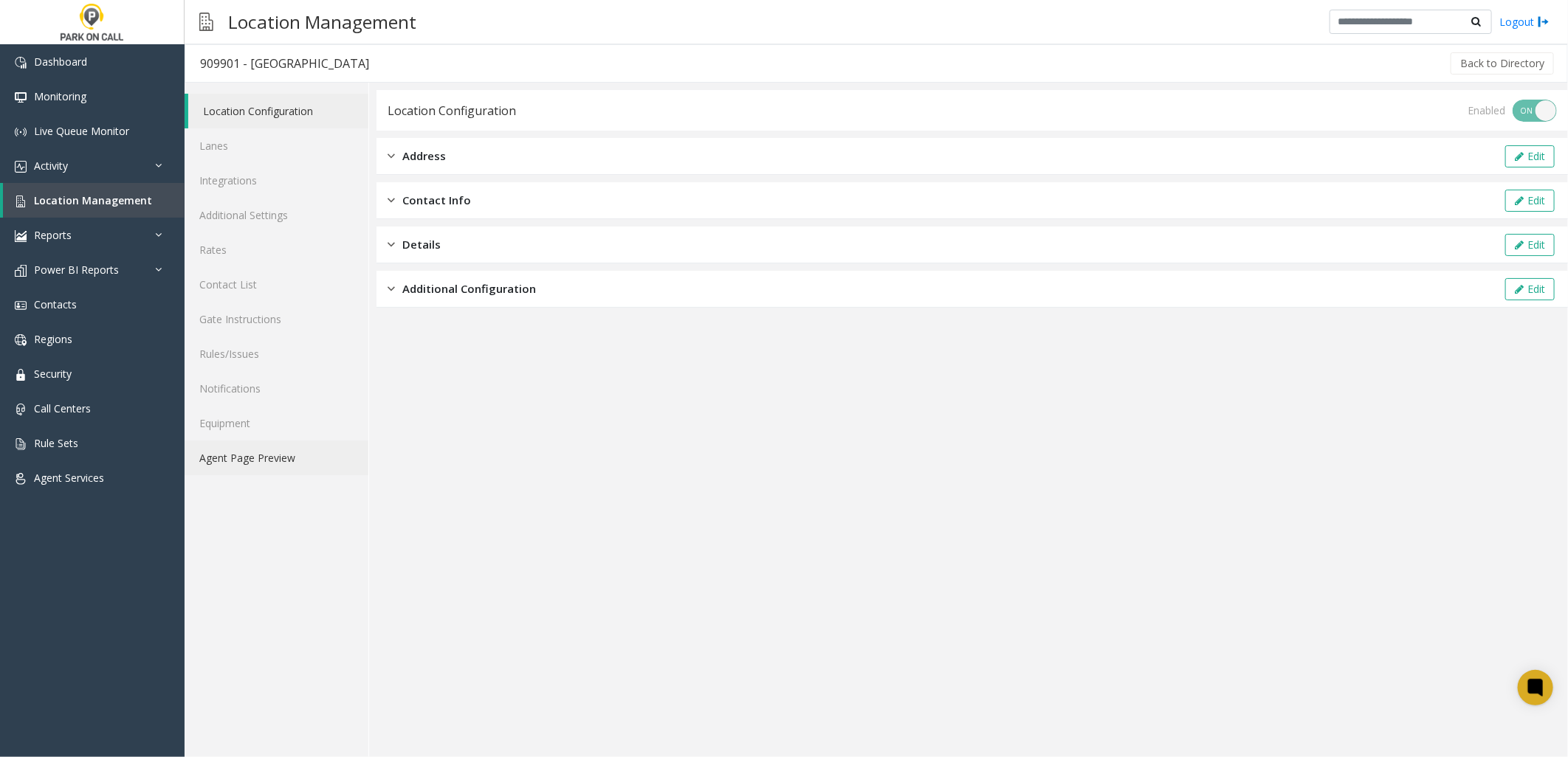
click at [249, 455] on link "Agent Page Preview" at bounding box center [276, 458] width 184 height 34
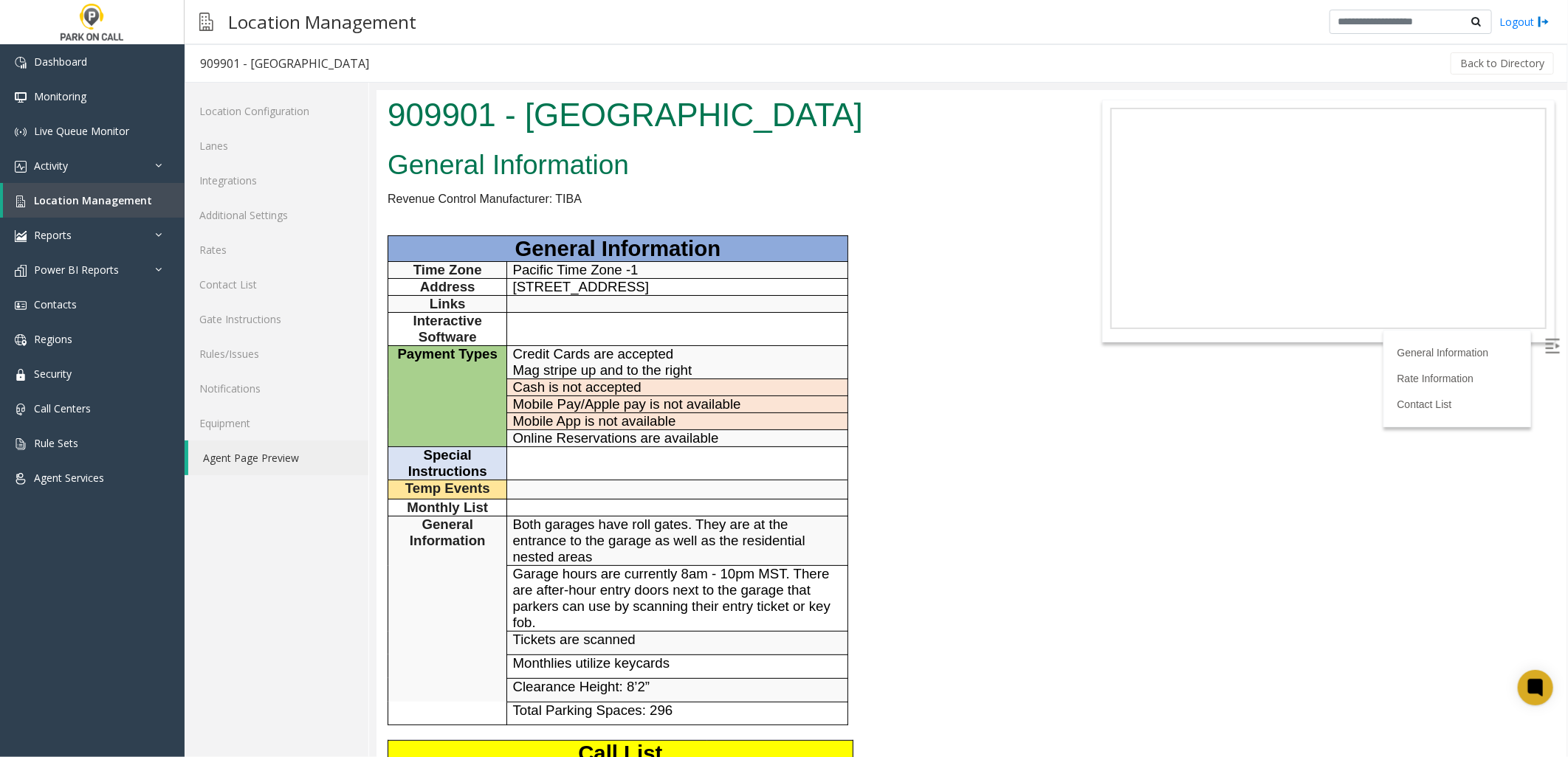
click at [605, 526] on span "Both garages have roll gates. They are at the entrance to the garage as well as…" at bounding box center [658, 540] width 292 height 48
click at [584, 586] on span "Garage hours are currently 8am - 10pm MST. There are after-hour entry doors nex…" at bounding box center [671, 597] width 317 height 64
drag, startPoint x: 584, startPoint y: 586, endPoint x: 621, endPoint y: 590, distance: 37.2
click at [621, 590] on span "Garage hours are currently 8am - 10pm MST. There are after-hour entry doors nex…" at bounding box center [671, 597] width 317 height 64
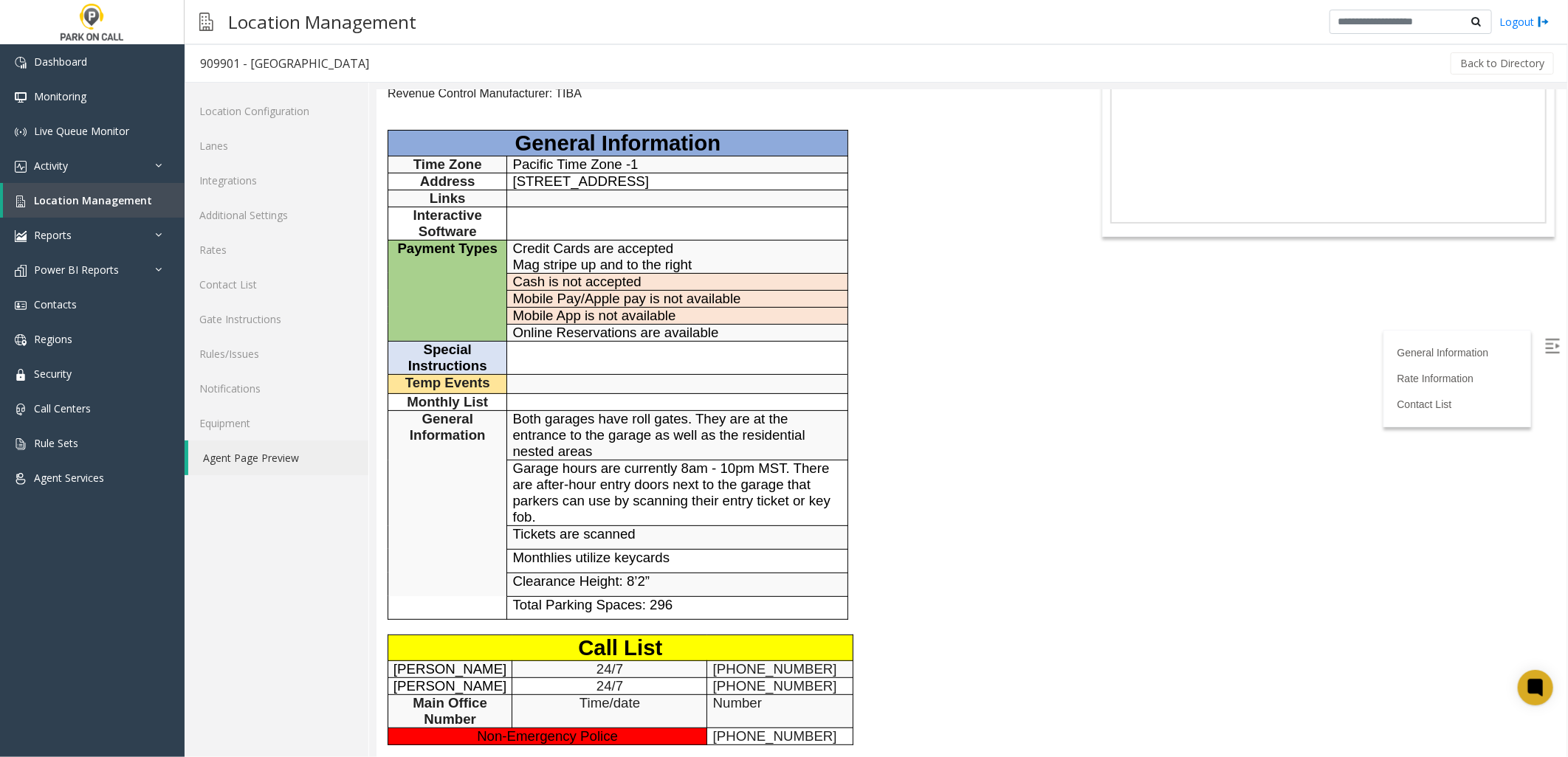
scroll to position [82, 0]
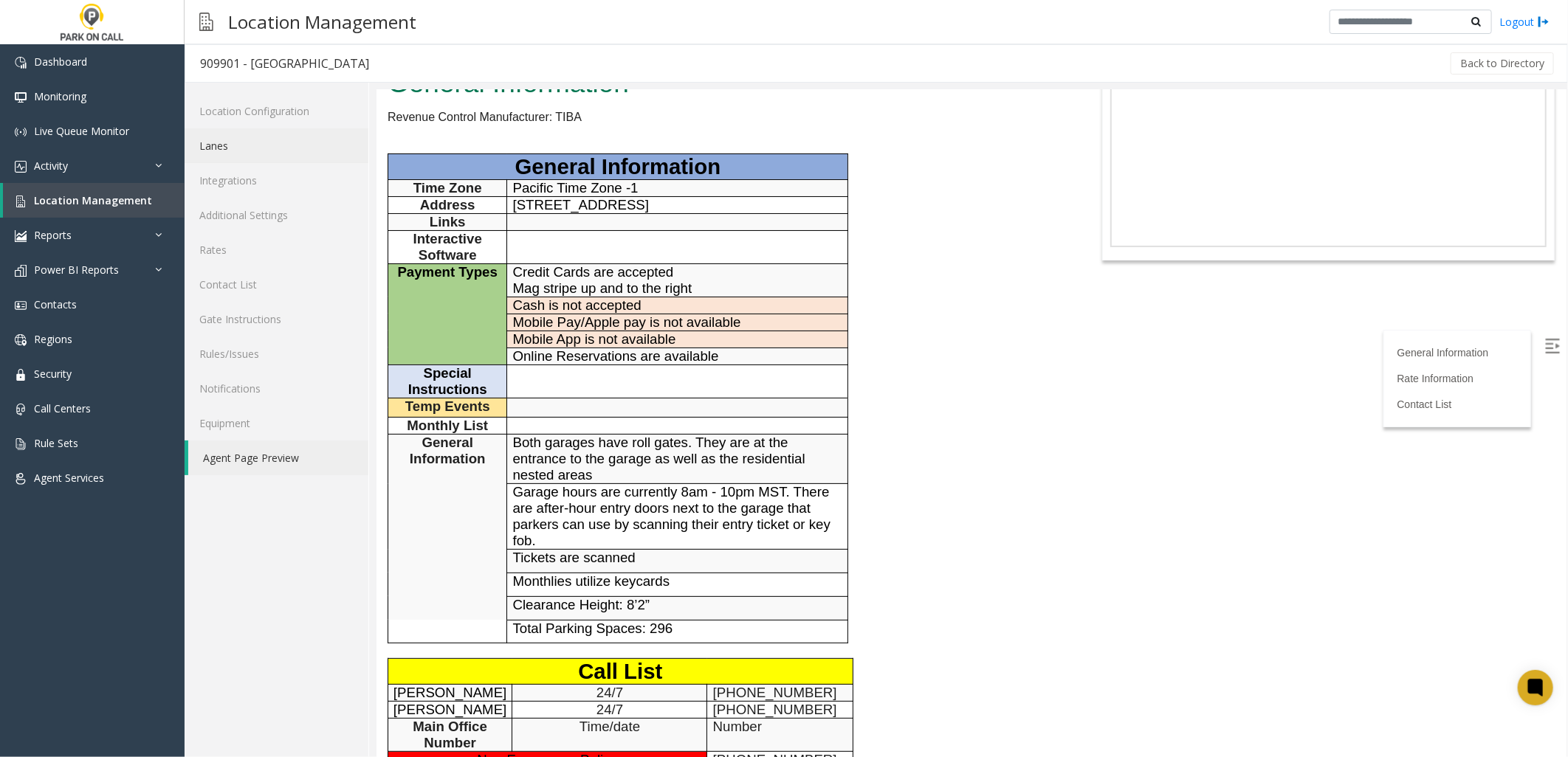
click at [264, 143] on link "Lanes" at bounding box center [276, 146] width 184 height 34
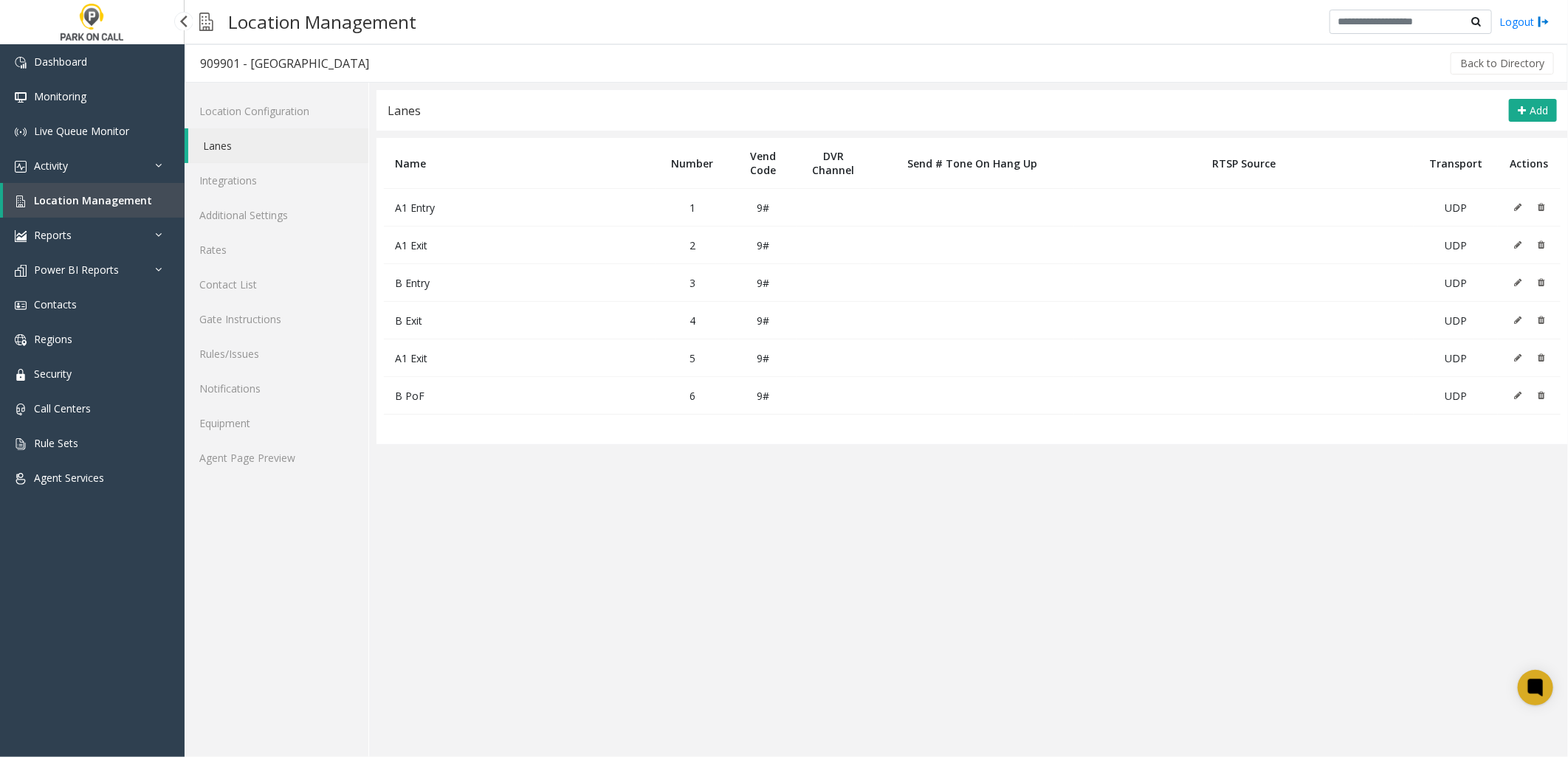
click at [115, 198] on span "Location Management" at bounding box center [93, 200] width 118 height 14
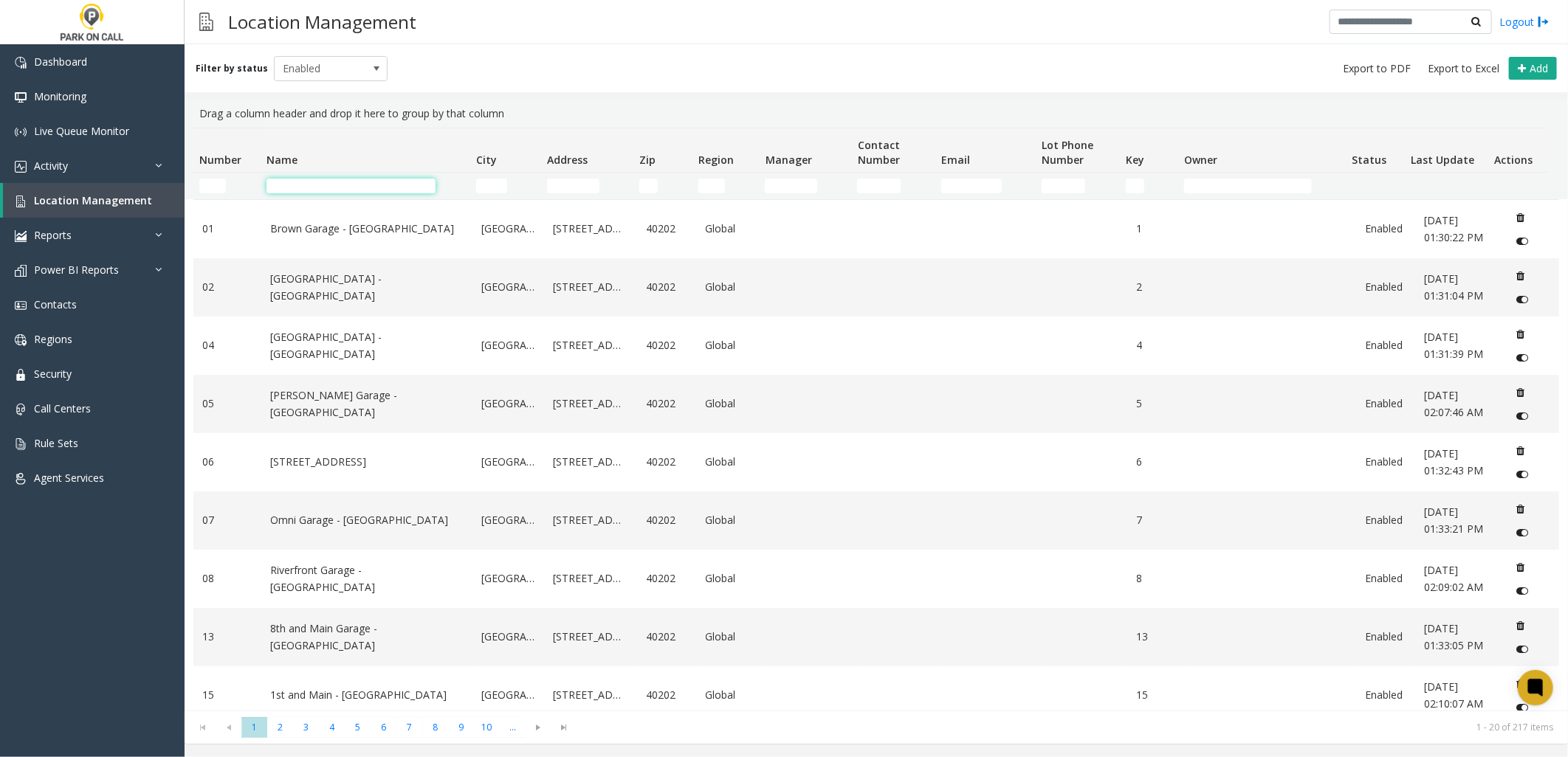
click at [314, 189] on input "Name Filter" at bounding box center [351, 185] width 169 height 15
click at [289, 185] on input "Name Filter" at bounding box center [351, 185] width 169 height 15
click at [278, 184] on input "Name Filter" at bounding box center [351, 185] width 169 height 15
click at [280, 193] on td "Name Filter" at bounding box center [365, 185] width 209 height 27
click at [283, 192] on input "Name Filter" at bounding box center [351, 185] width 169 height 15
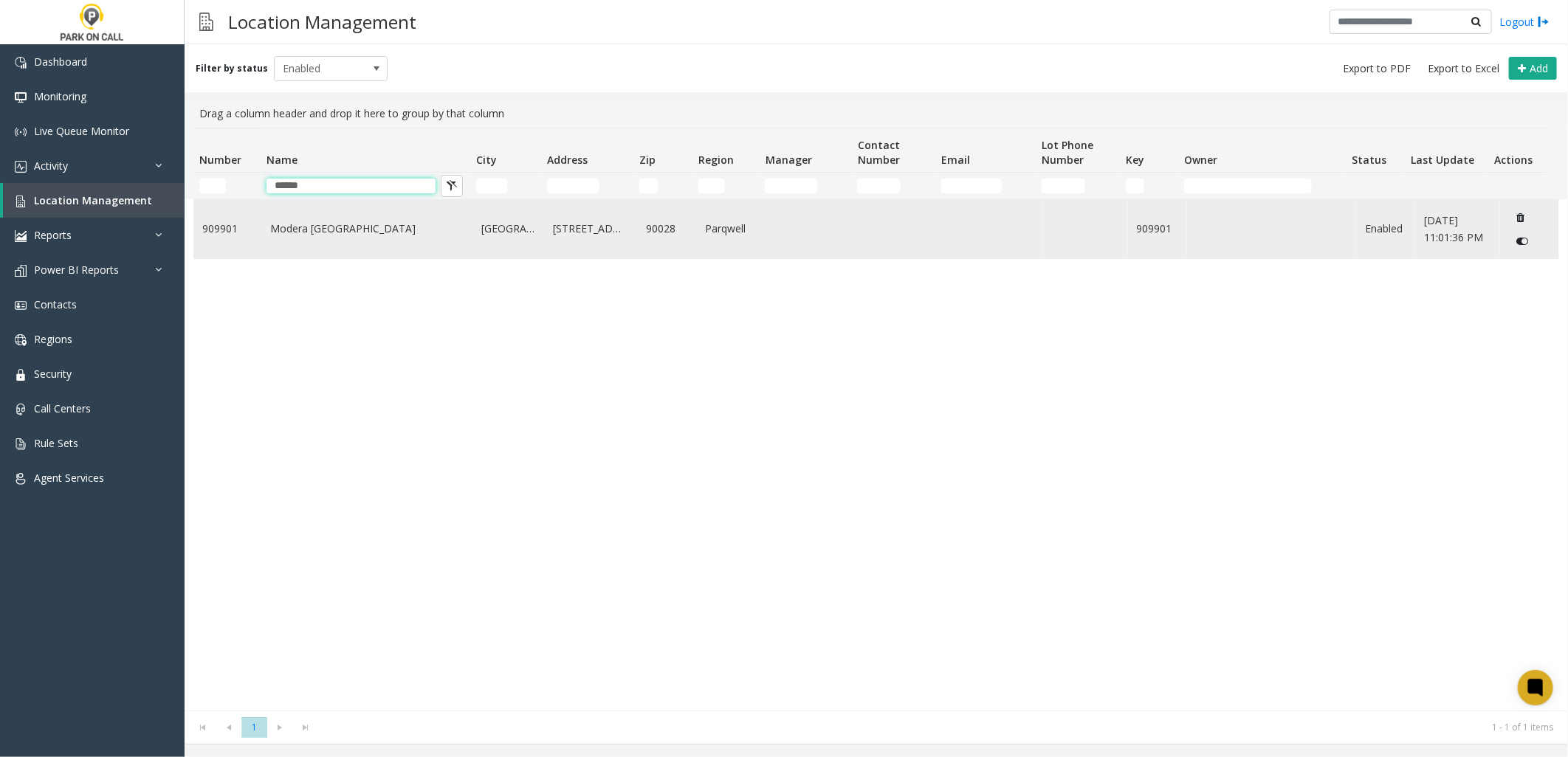
type input "******"
click at [317, 229] on link "Modera [GEOGRAPHIC_DATA]" at bounding box center [366, 228] width 193 height 16
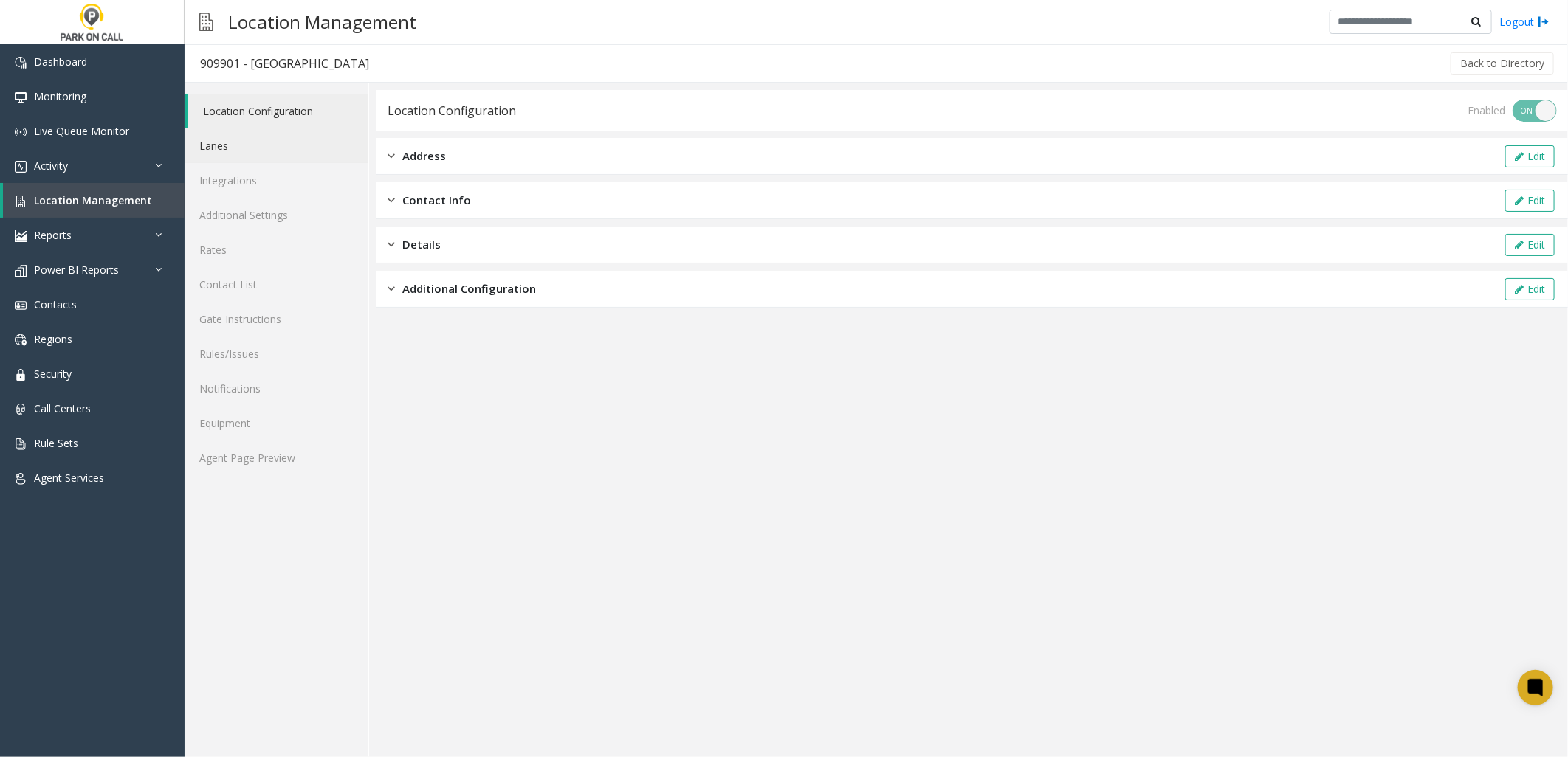
click at [225, 144] on link "Lanes" at bounding box center [276, 146] width 184 height 34
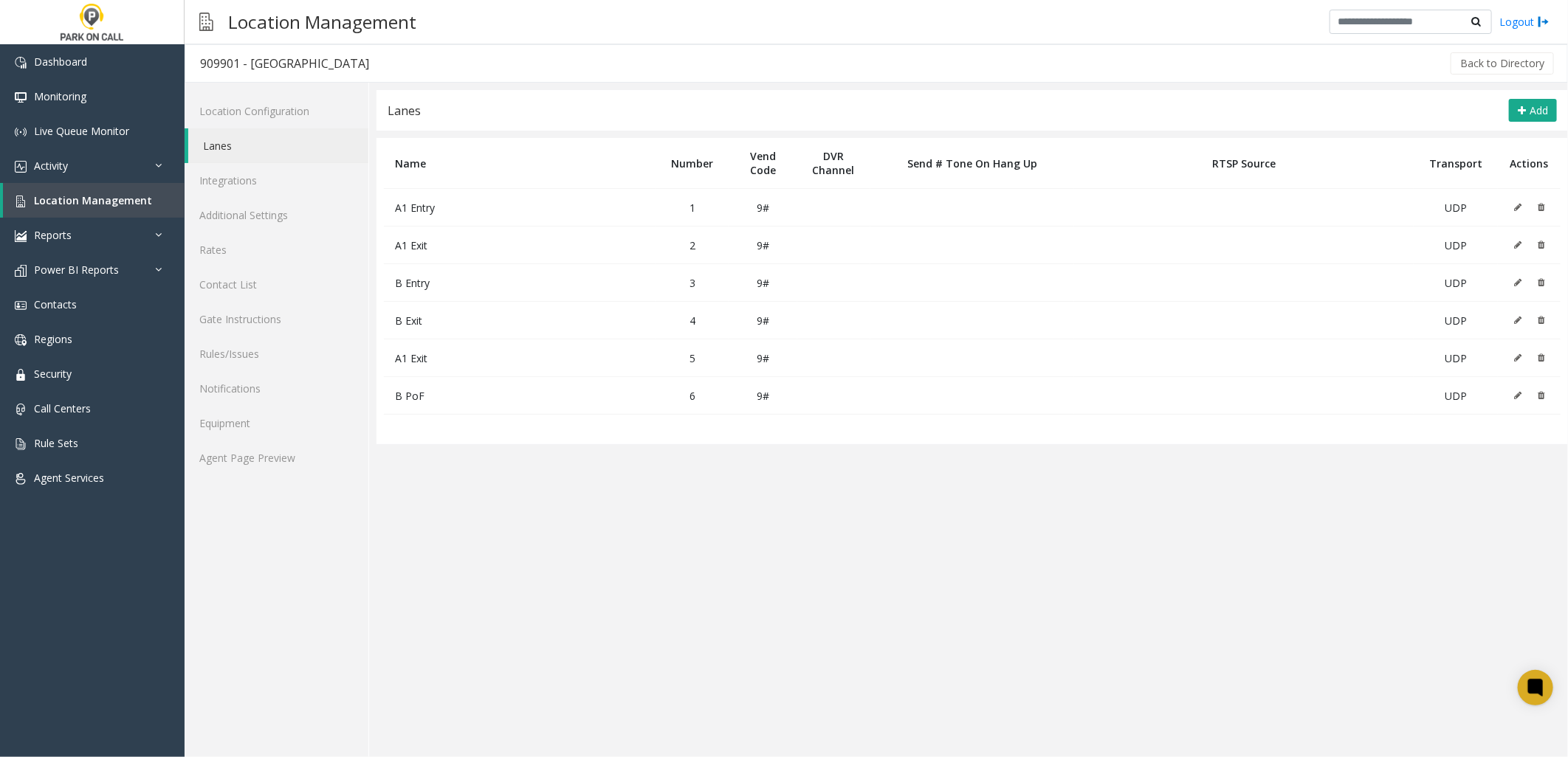
click at [458, 426] on table "Name Number Vend Code DVR Channel Send # Tone On Hang Up RTSP Source Transport …" at bounding box center [972, 291] width 1191 height 306
click at [536, 547] on app-lanes "Lanes Add Name Number Vend Code DVR Channel Send # Tone On Hang Up RTSP Source …" at bounding box center [972, 424] width 1191 height 667
